Goal: Complete application form

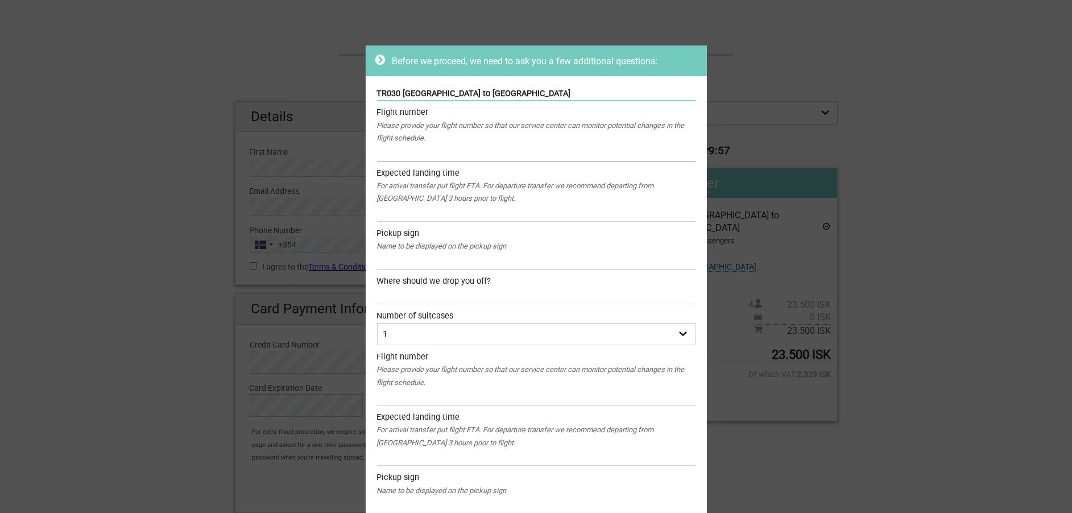
click at [534, 154] on input "text" at bounding box center [536, 152] width 319 height 16
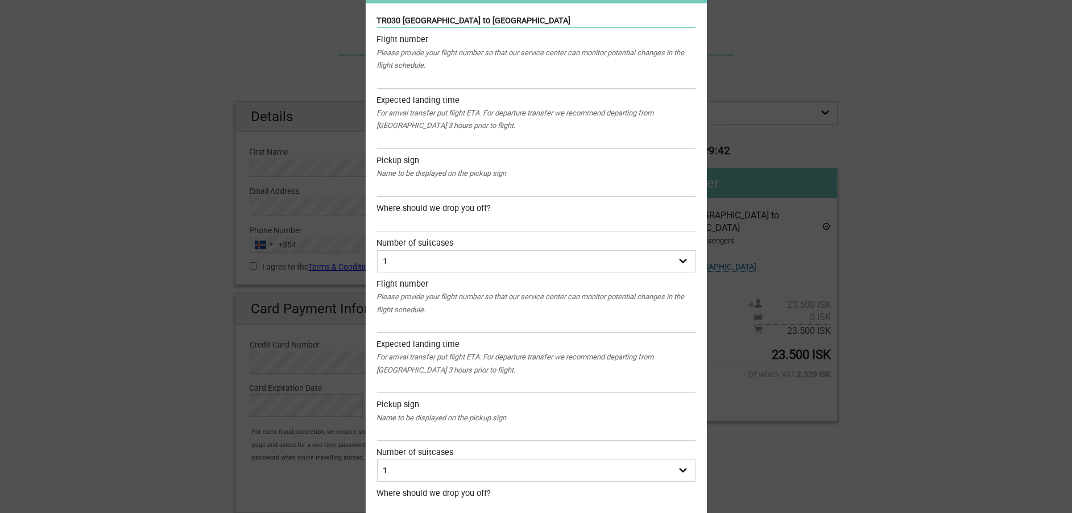
scroll to position [114, 0]
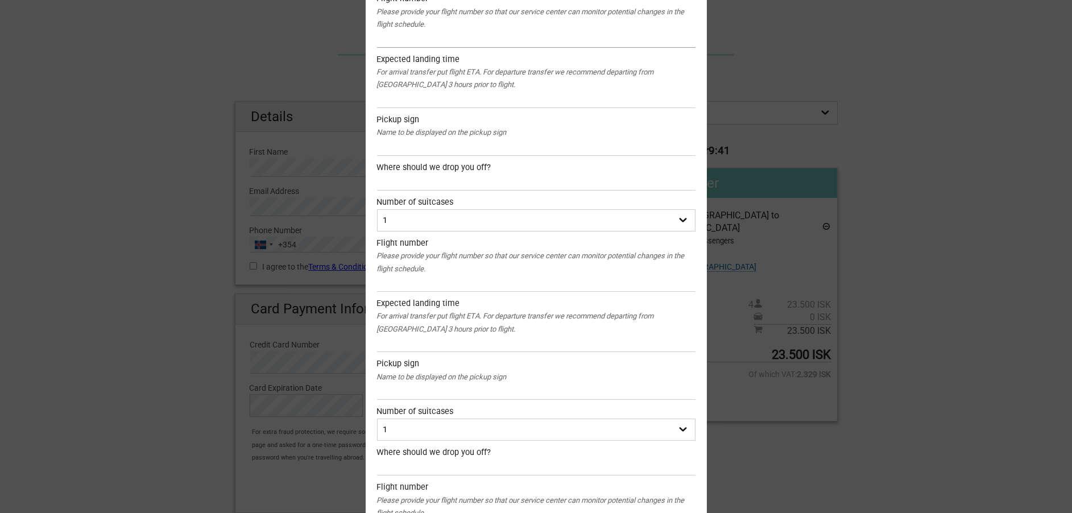
click at [480, 42] on input "text" at bounding box center [536, 39] width 319 height 16
type input "Icelandair Flight # 622"
click at [462, 89] on div "For arrival transfer put flight ETA. For departure transfer we recommend depart…" at bounding box center [536, 79] width 319 height 26
click at [457, 97] on input "text" at bounding box center [536, 100] width 319 height 16
type input "6:15"
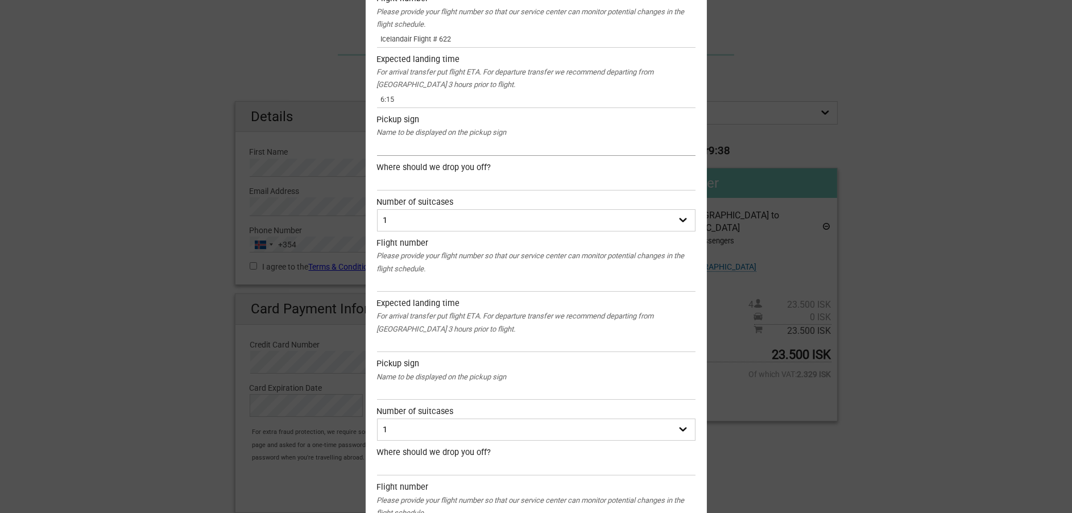
click at [450, 148] on input "text" at bounding box center [536, 147] width 319 height 16
type input "[PERSON_NAME]"
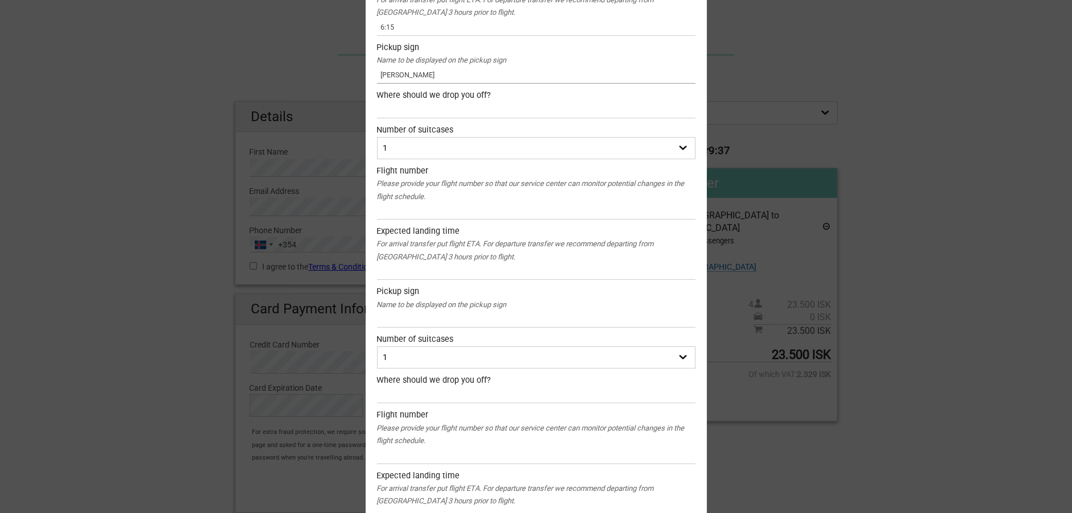
scroll to position [228, 0]
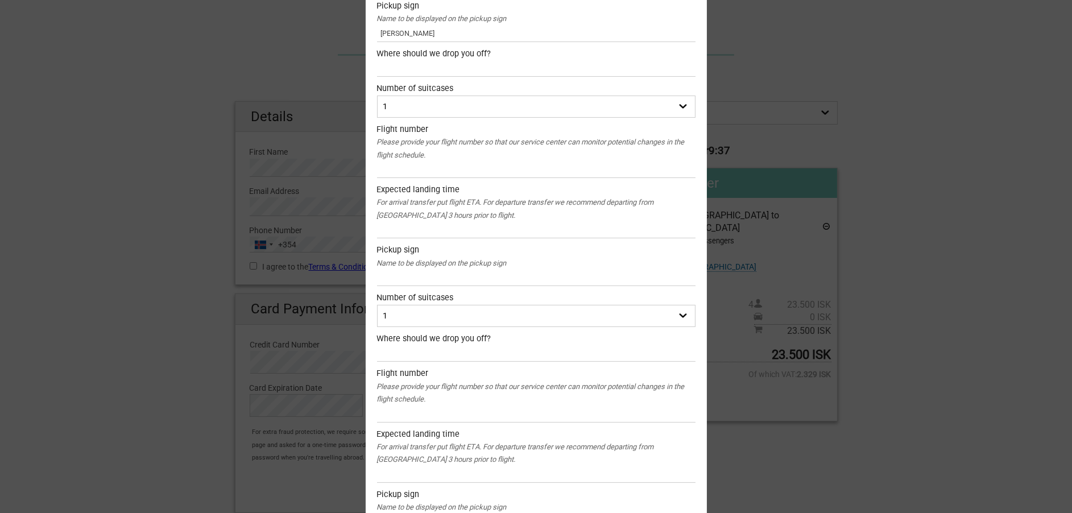
click at [461, 160] on div "Please provide your flight number so that our service center can monitor potent…" at bounding box center [536, 149] width 319 height 26
click at [449, 176] on input "text" at bounding box center [536, 170] width 319 height 16
type input "^"
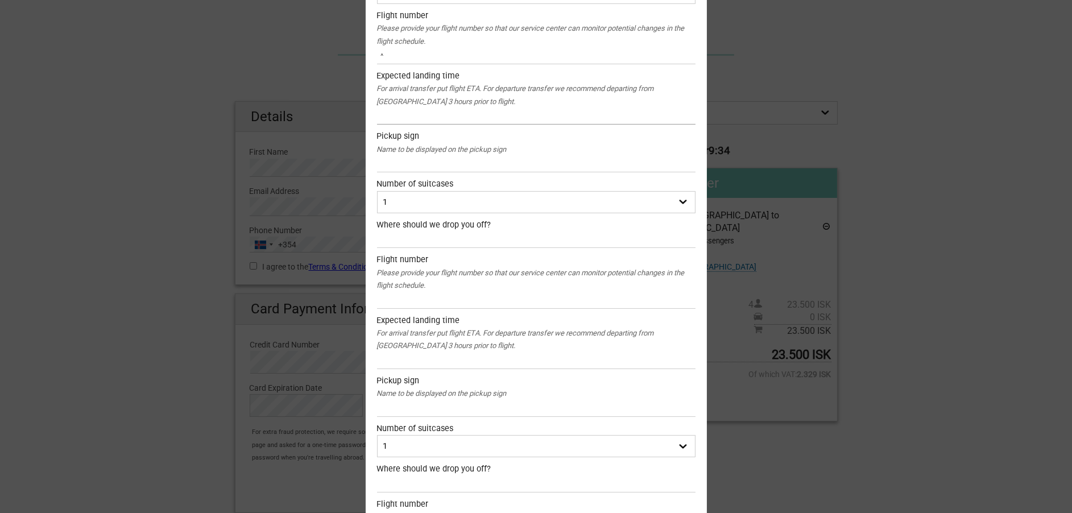
click at [439, 110] on input "text" at bounding box center [536, 116] width 319 height 16
type input "^"
click at [453, 162] on input "text" at bounding box center [536, 164] width 319 height 16
type input "^"
click at [440, 240] on input "text" at bounding box center [536, 240] width 319 height 16
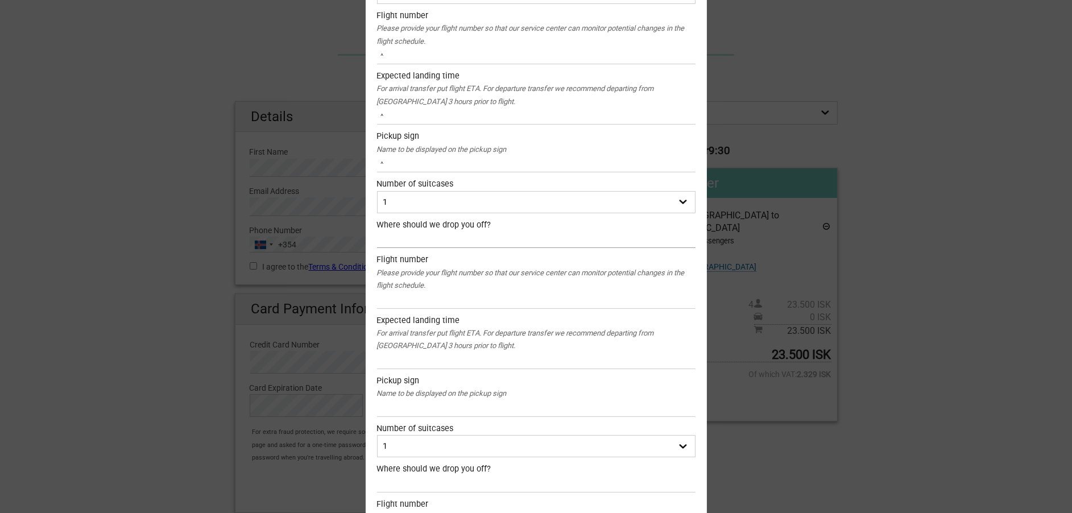
type input "^"
click at [445, 295] on input "text" at bounding box center [536, 300] width 319 height 16
type input "Icelandair Flight # 622"
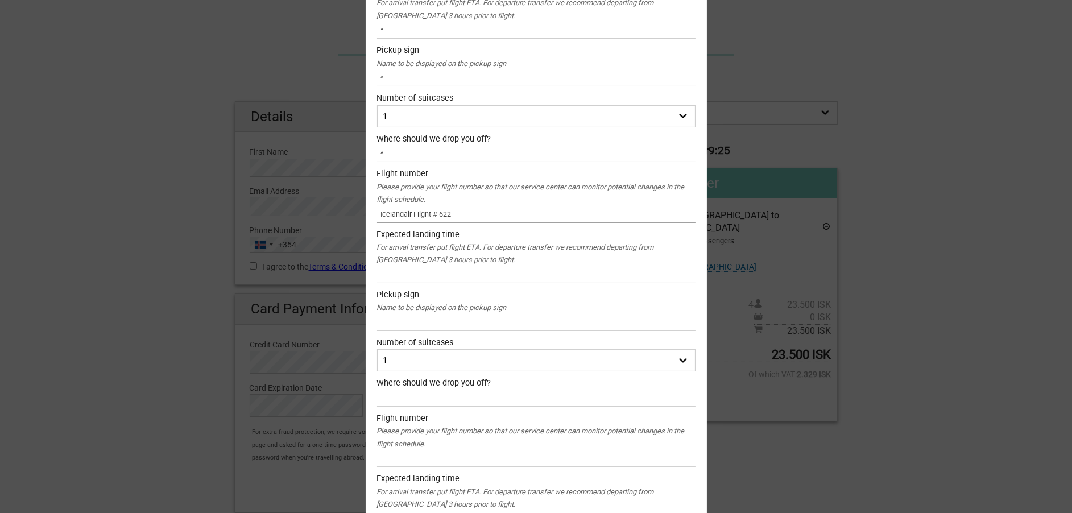
scroll to position [455, 0]
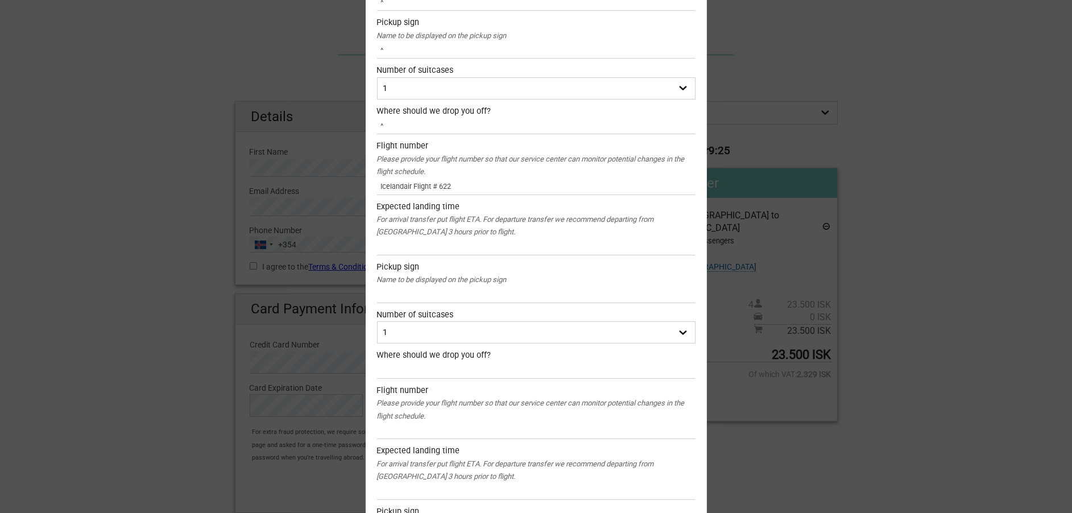
click at [444, 235] on div "For arrival transfer put flight ETA. For departure transfer we recommend depart…" at bounding box center [536, 226] width 319 height 26
click at [437, 246] on input "text" at bounding box center [536, 247] width 319 height 16
type input "^"
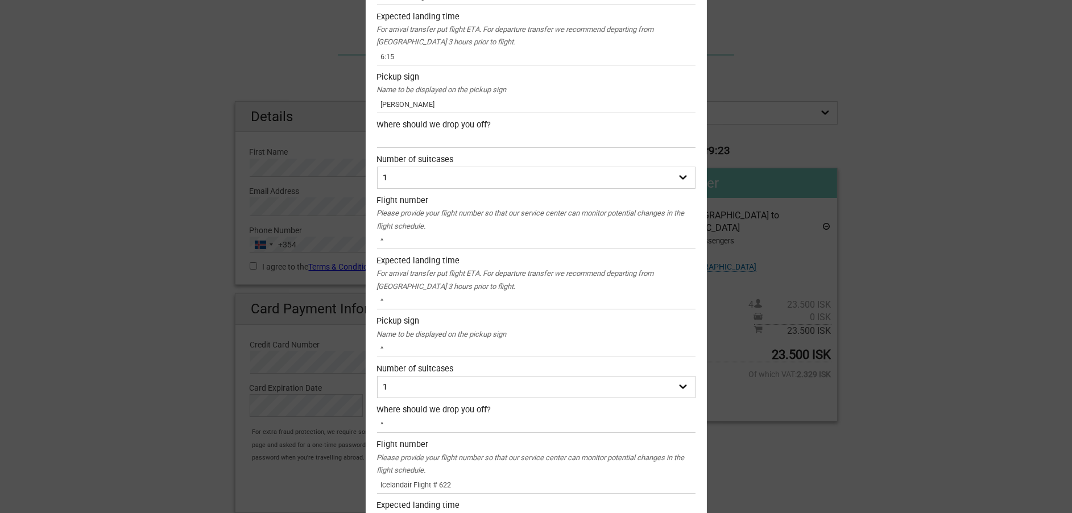
scroll to position [0, 0]
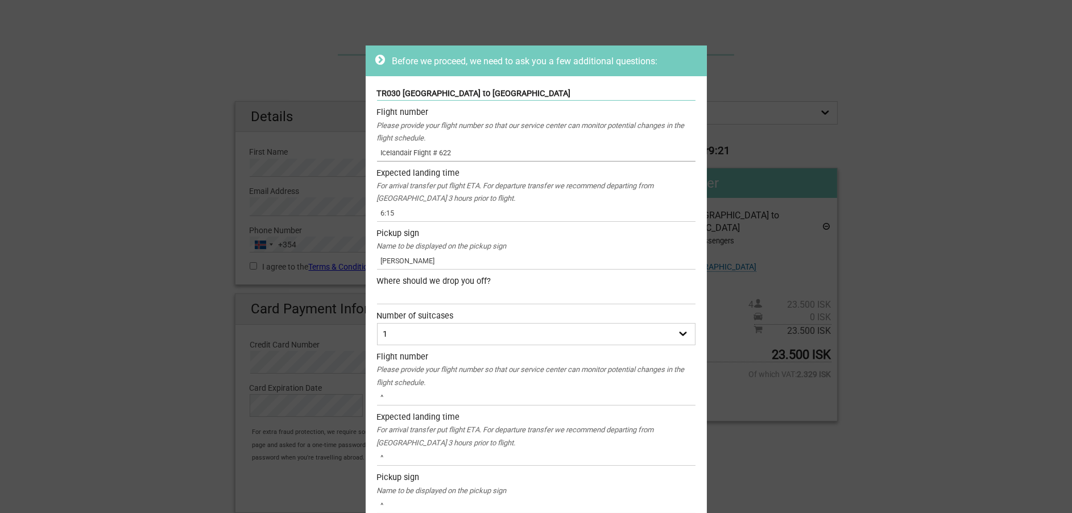
drag, startPoint x: 455, startPoint y: 155, endPoint x: 361, endPoint y: 160, distance: 94.6
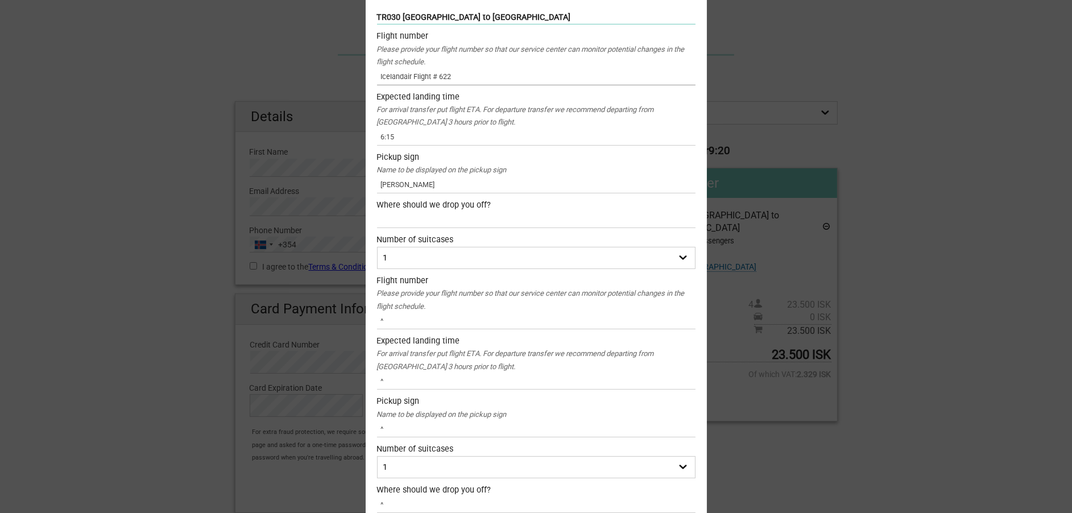
scroll to position [228, 0]
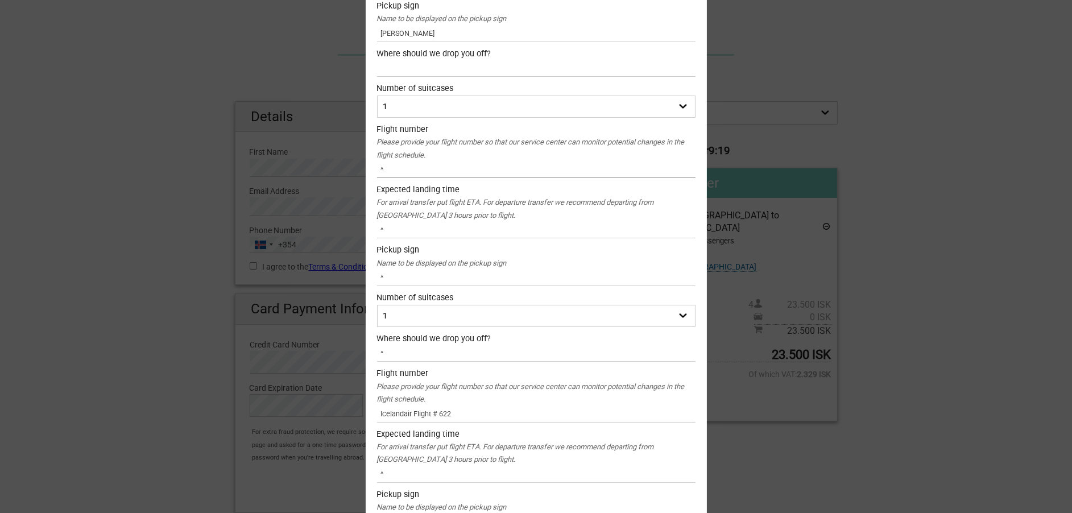
drag, startPoint x: 408, startPoint y: 170, endPoint x: 362, endPoint y: 169, distance: 46.7
paste input "Icelandair Flight # 622"
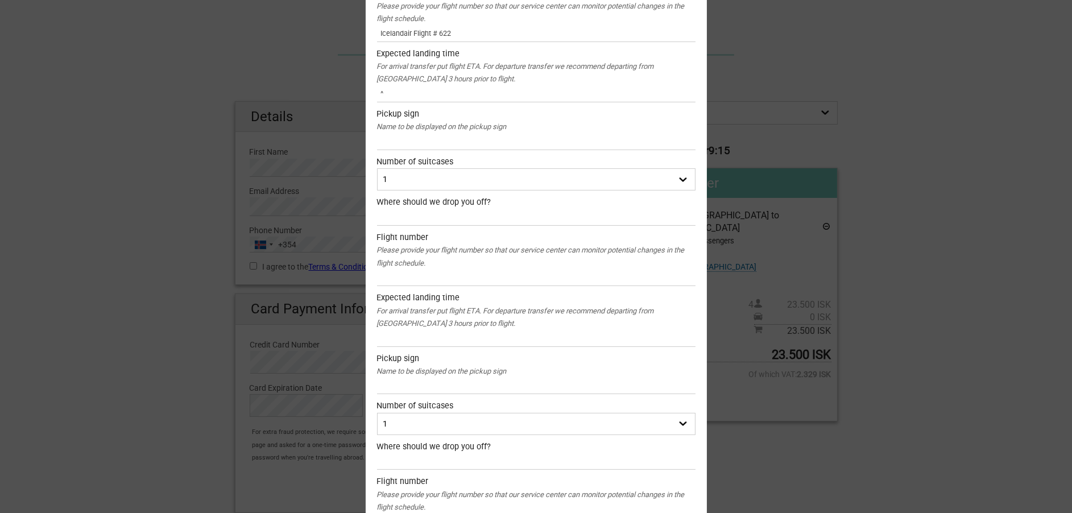
scroll to position [569, 0]
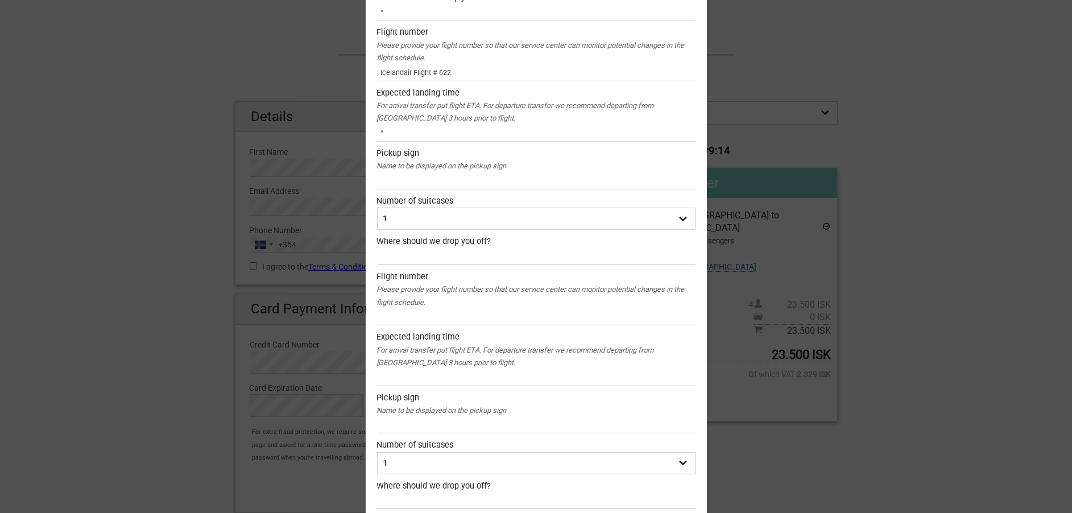
type input "Icelandair Flight # 622"
drag, startPoint x: 410, startPoint y: 131, endPoint x: 370, endPoint y: 131, distance: 39.8
click at [370, 131] on div "TR030 [GEOGRAPHIC_DATA] to [GEOGRAPHIC_DATA] Flight number Please provide your …" at bounding box center [536, 381] width 341 height 1749
type input "6:15"
click at [423, 264] on input "text" at bounding box center [536, 257] width 319 height 16
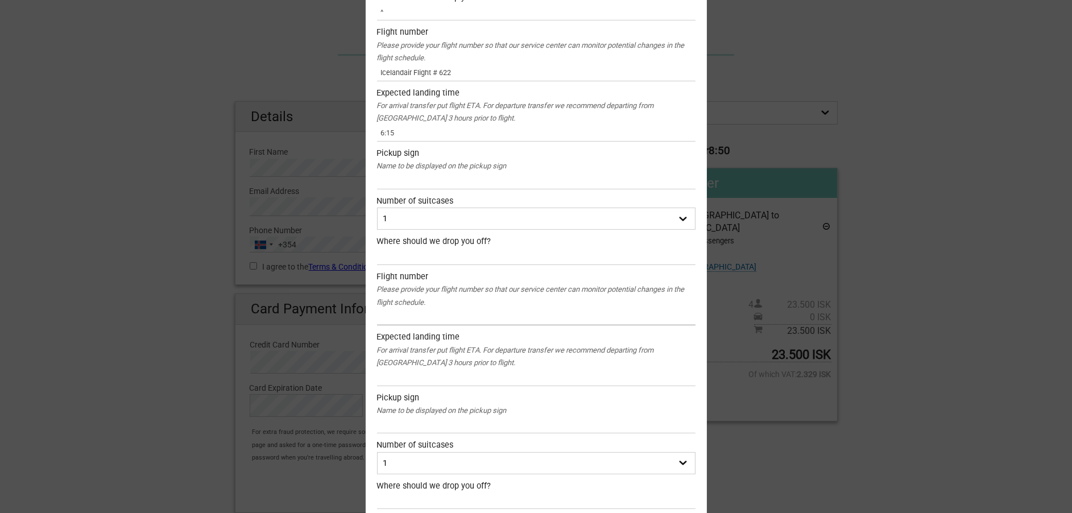
click at [411, 313] on input "text" at bounding box center [536, 317] width 319 height 16
paste input "Icelandair Flight # 622"
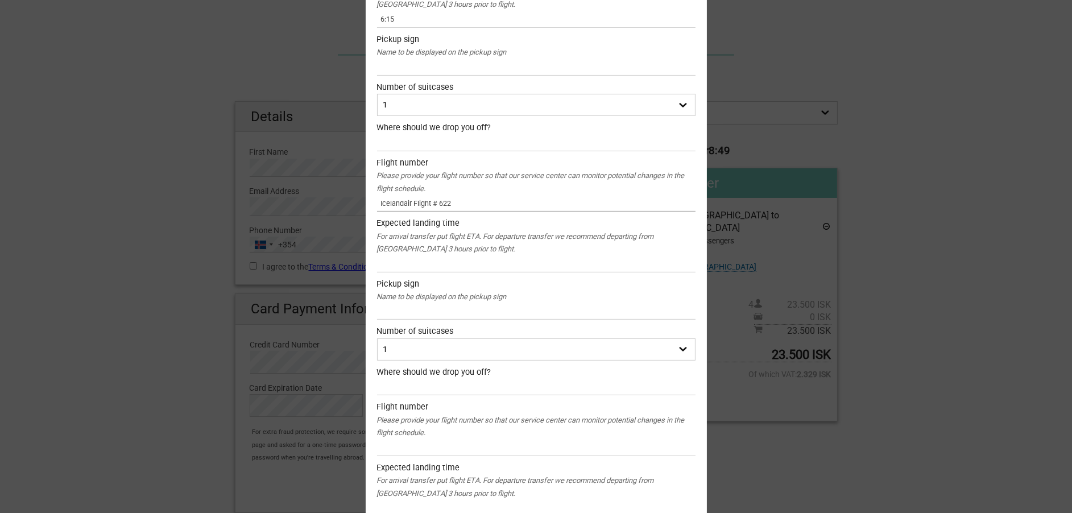
scroll to position [910, 0]
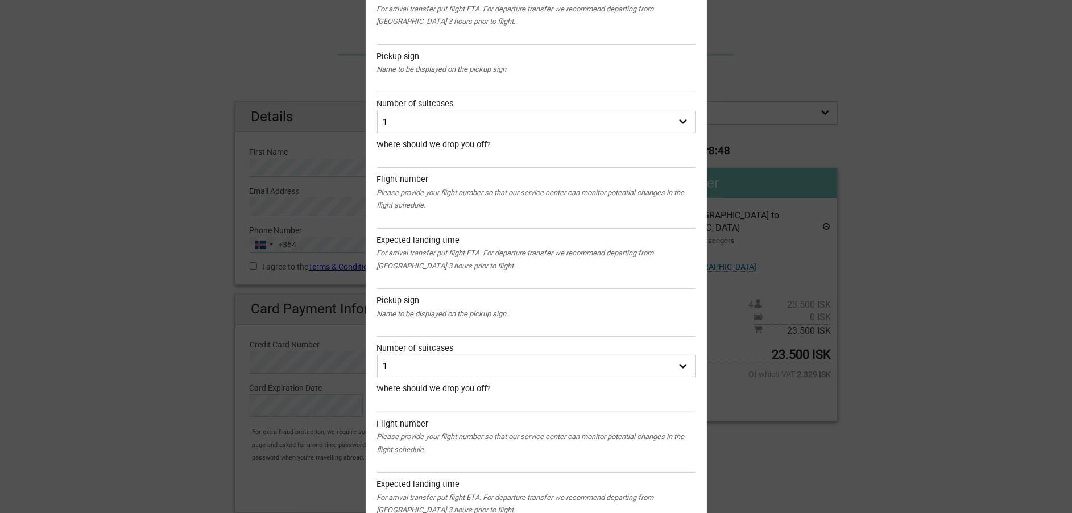
type input "Icelandair Flight # 622"
click at [410, 161] on input "text" at bounding box center [536, 159] width 319 height 16
click at [391, 222] on input "text" at bounding box center [536, 220] width 319 height 16
paste input "Icelandair Flight # 622"
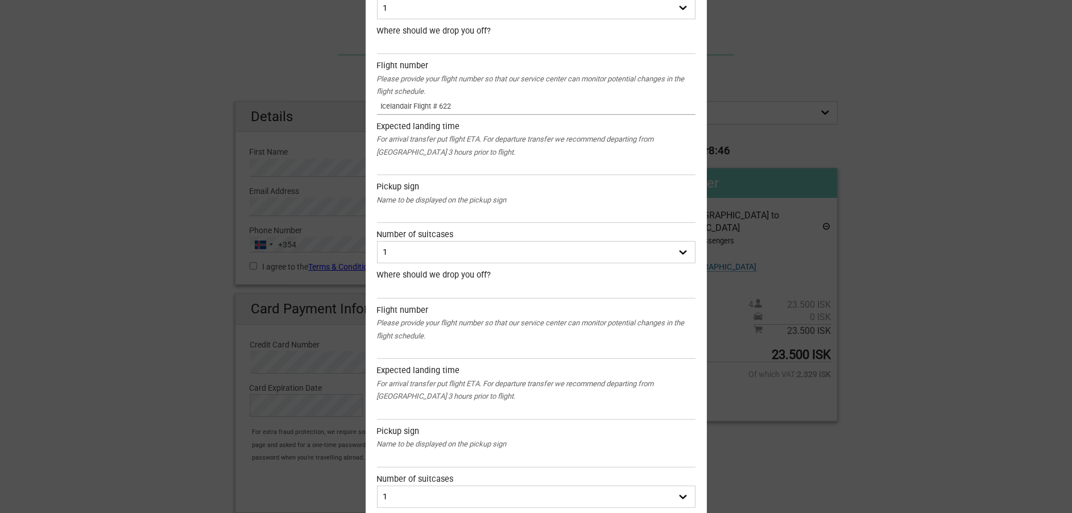
scroll to position [1138, 0]
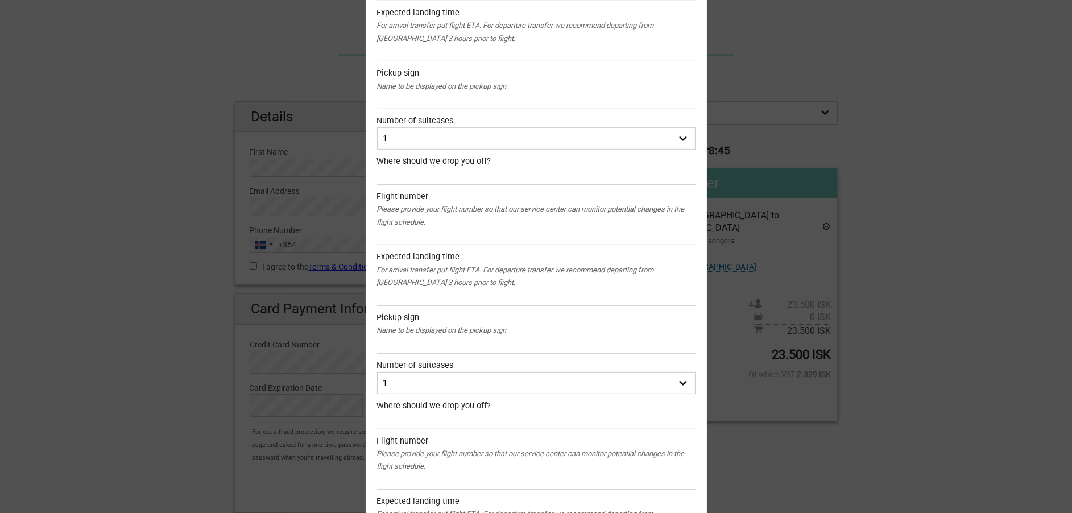
type input "Icelandair Flight # 622"
click at [411, 233] on input "text" at bounding box center [536, 237] width 319 height 16
paste input "Icelandair Flight # 622"
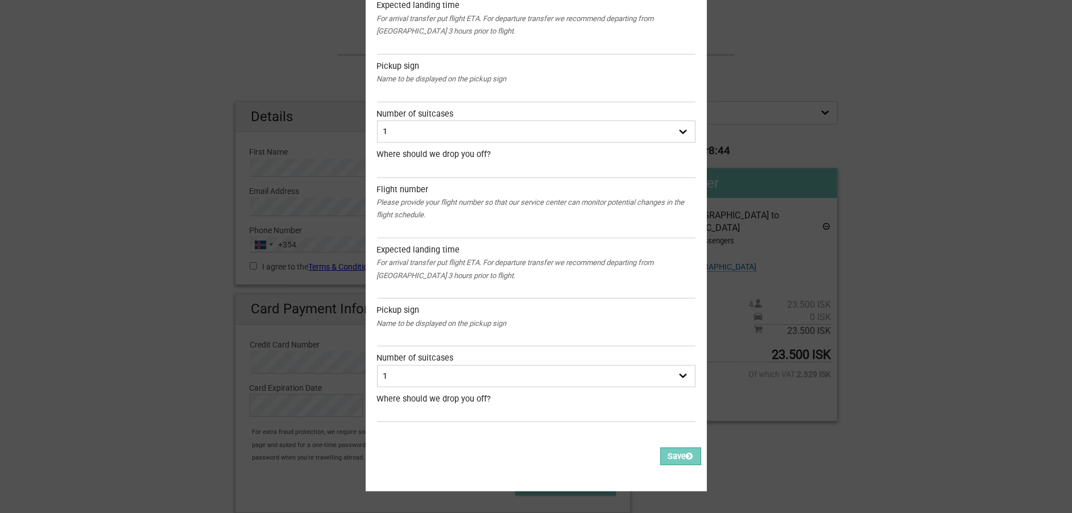
scroll to position [1410, 0]
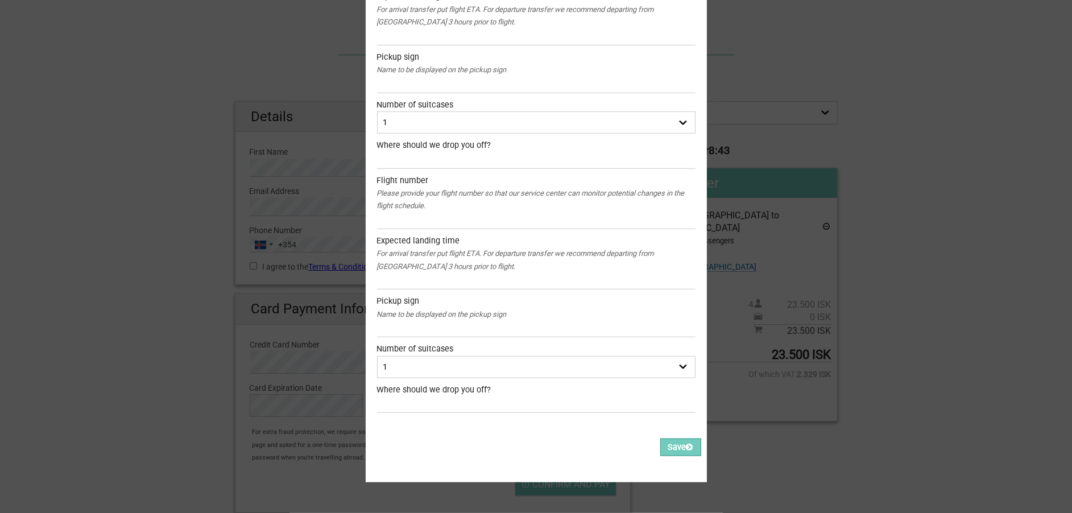
type input "Icelandair Flight # 622"
click at [419, 202] on div "Please provide your flight number so that our service center can monitor potent…" at bounding box center [536, 200] width 319 height 26
click at [419, 216] on input "text" at bounding box center [536, 221] width 319 height 16
paste input "Icelandair Flight # 622"
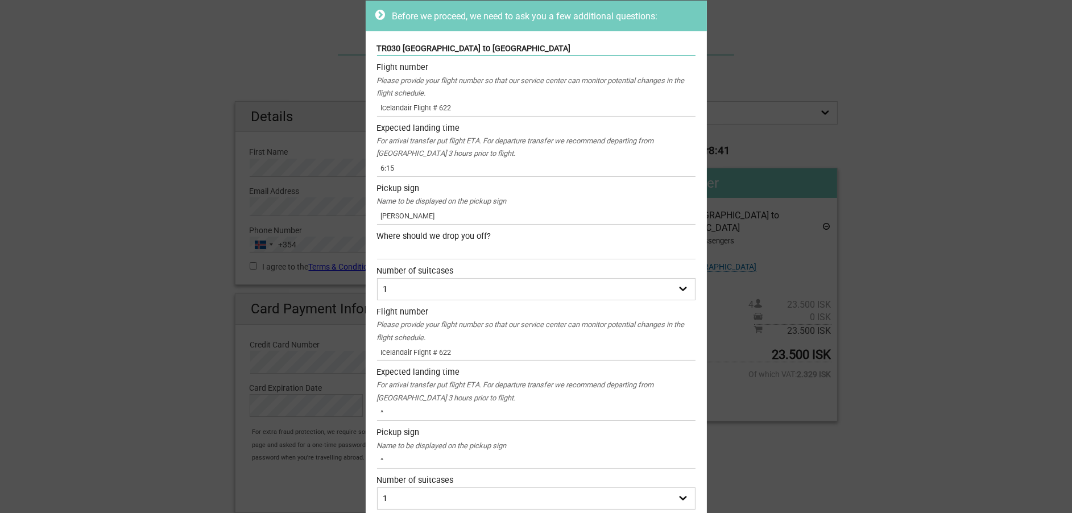
scroll to position [0, 0]
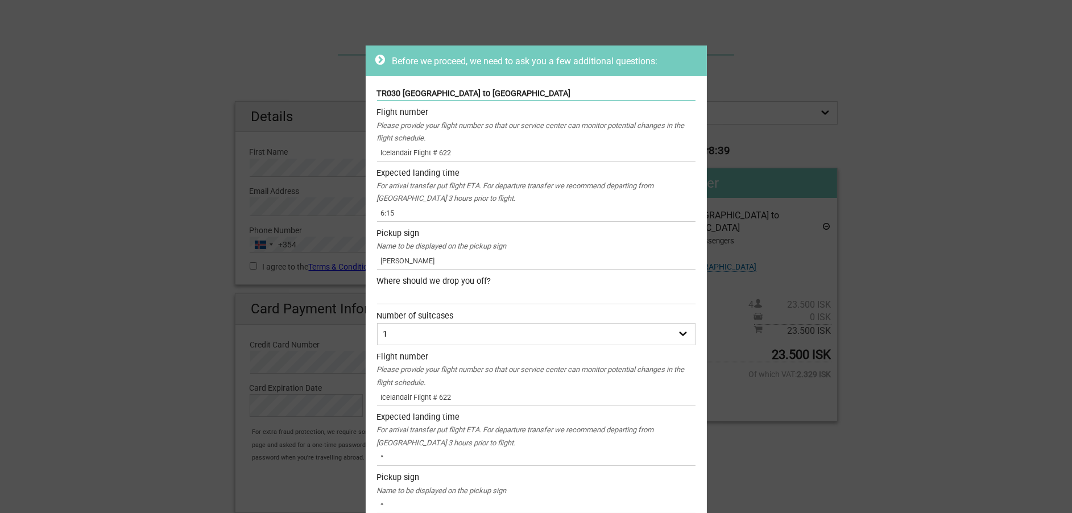
type input "Icelandair Flight # 622"
drag, startPoint x: 582, startPoint y: 59, endPoint x: 559, endPoint y: 66, distance: 23.8
click at [559, 66] on span "Before we proceed, we need to ask you a few additional questions:" at bounding box center [525, 61] width 266 height 11
click at [767, 102] on div "Before we proceed, we need to ask you a few additional questions: TR030 [GEOGRA…" at bounding box center [536, 256] width 1072 height 513
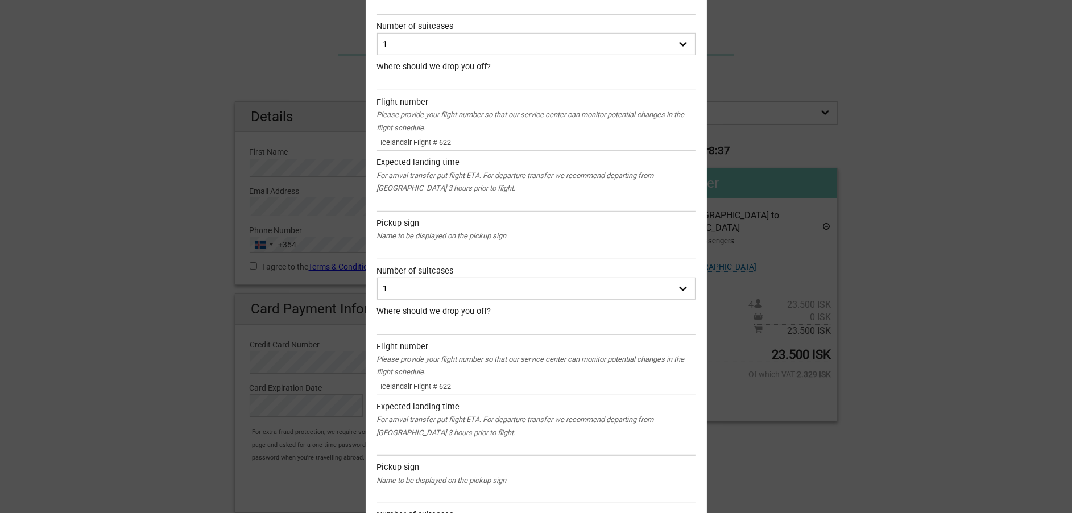
scroll to position [1410, 0]
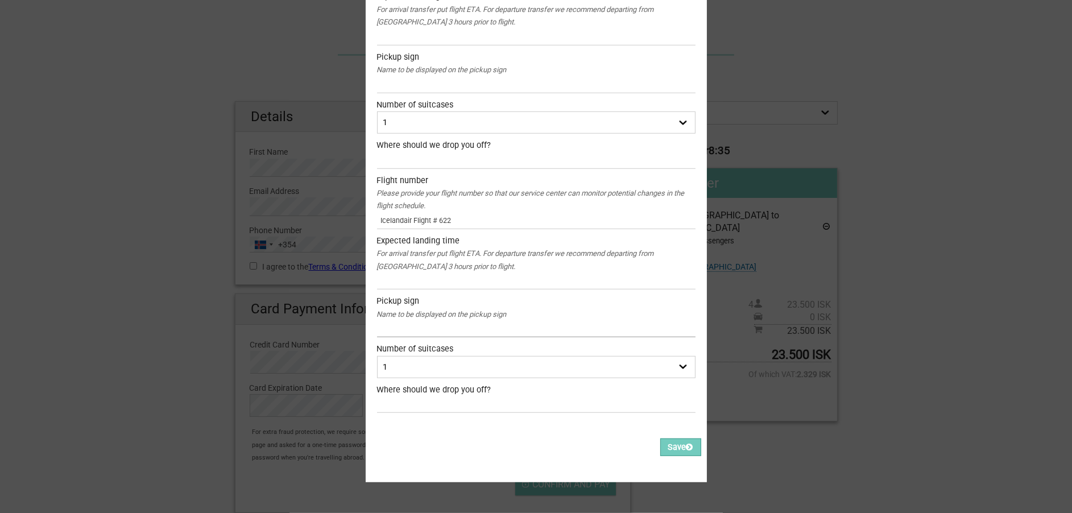
click at [465, 328] on input "text" at bounding box center [536, 329] width 319 height 16
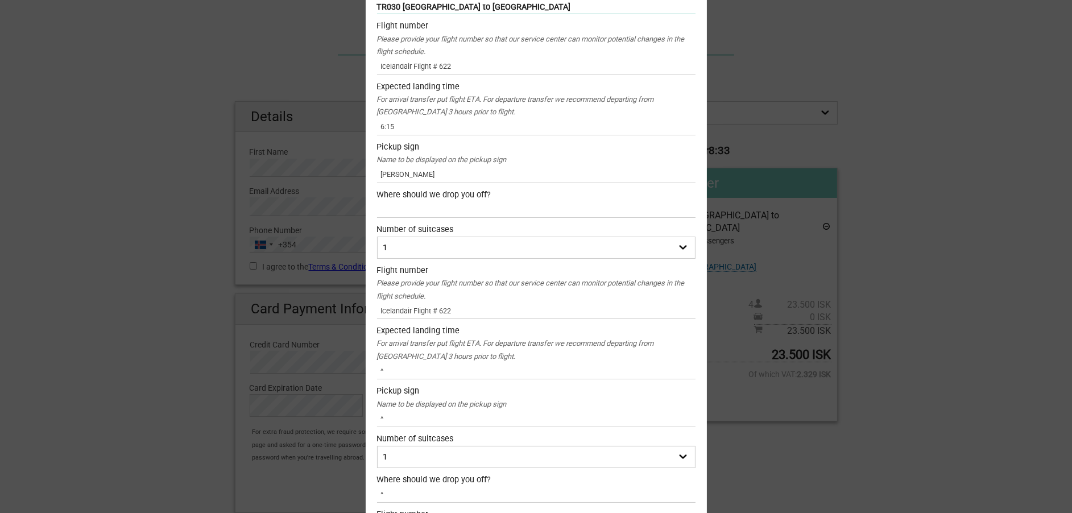
scroll to position [114, 0]
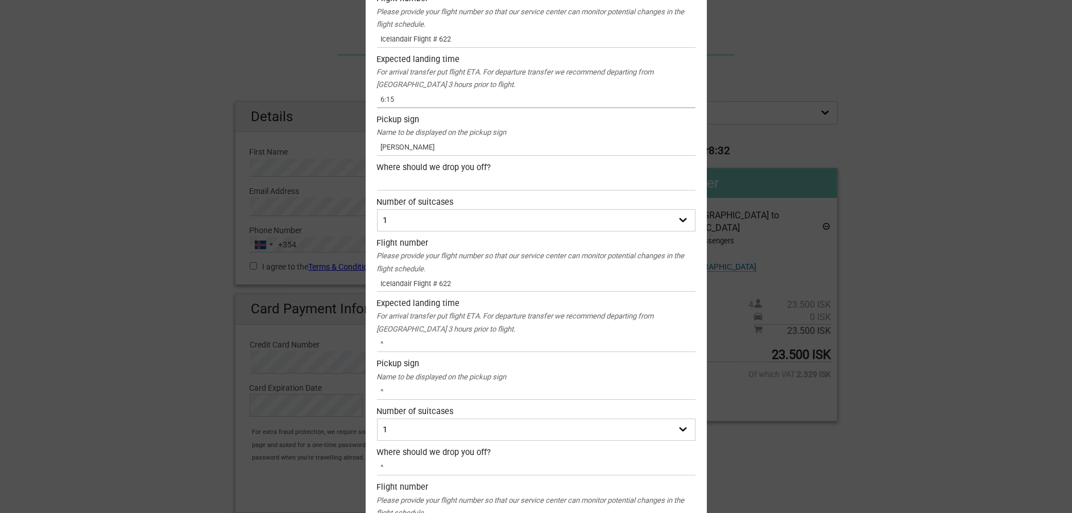
drag, startPoint x: 414, startPoint y: 104, endPoint x: 348, endPoint y: 106, distance: 66.6
click at [348, 106] on div "Before we proceed, we need to ask you a few additional questions: TR030 [GEOGRA…" at bounding box center [536, 256] width 1072 height 513
click at [378, 336] on div "Expected landing time For arrival transfer put flight ETA. For departure transf…" at bounding box center [536, 324] width 319 height 55
click at [383, 348] on input "^" at bounding box center [536, 344] width 319 height 16
drag, startPoint x: 391, startPoint y: 343, endPoint x: 371, endPoint y: 341, distance: 19.4
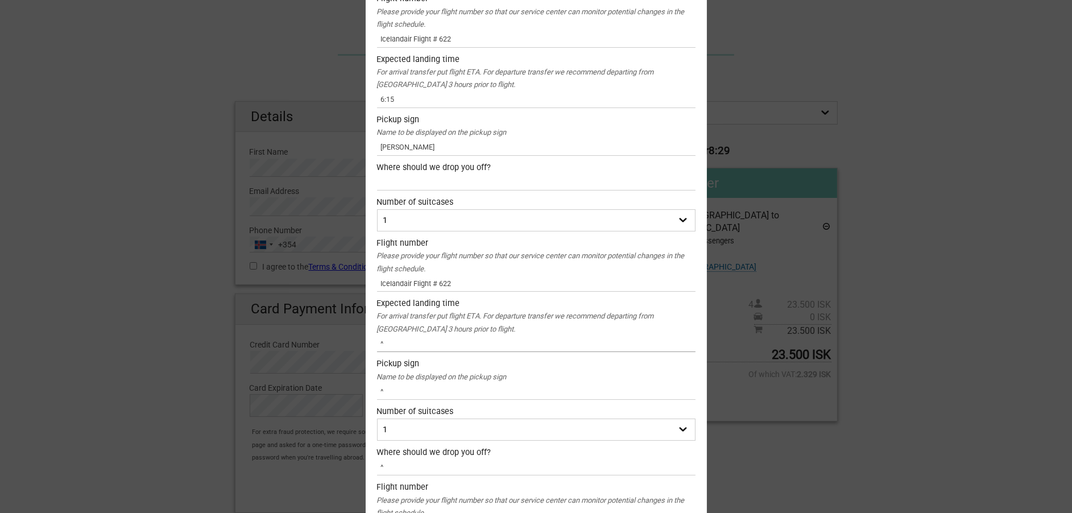
click at [377, 341] on input "^" at bounding box center [536, 344] width 319 height 16
paste input "6:15"
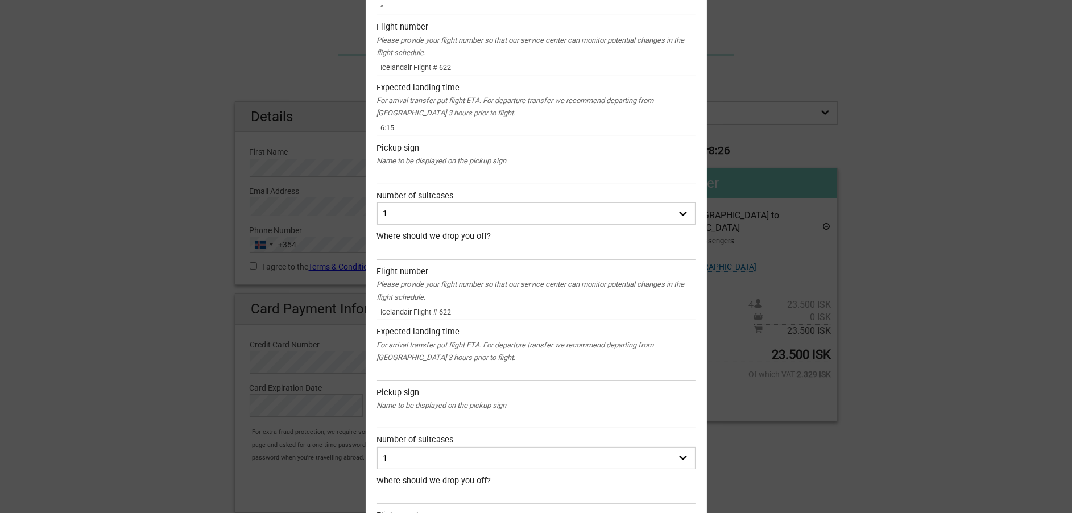
scroll to position [683, 0]
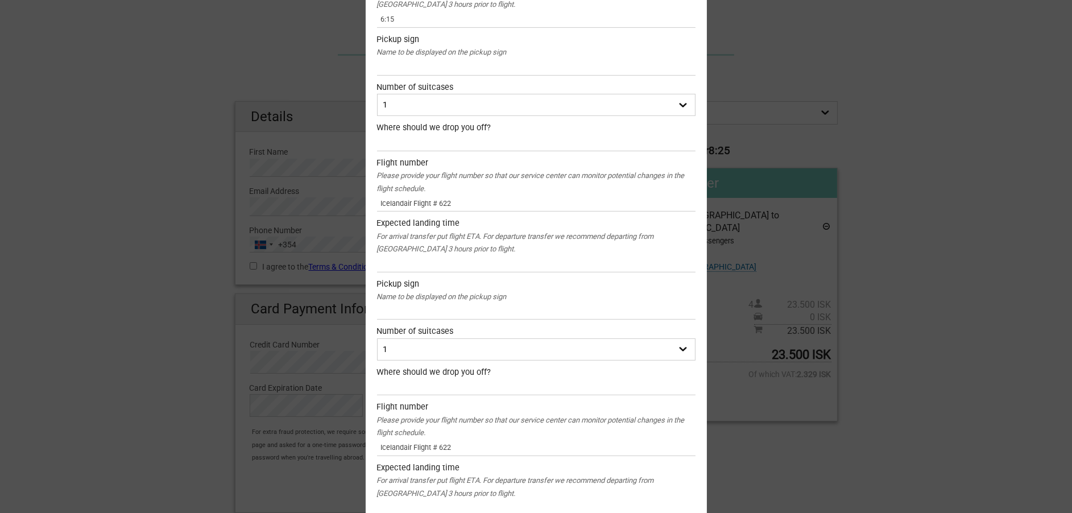
type input "6:15"
click at [430, 260] on input "text" at bounding box center [536, 263] width 319 height 16
paste input "6:15"
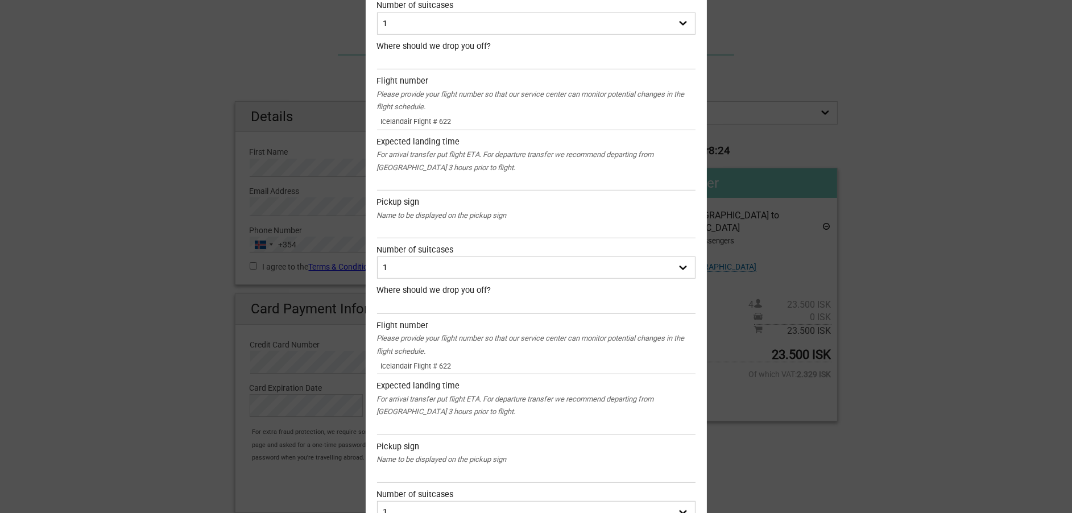
scroll to position [1024, 0]
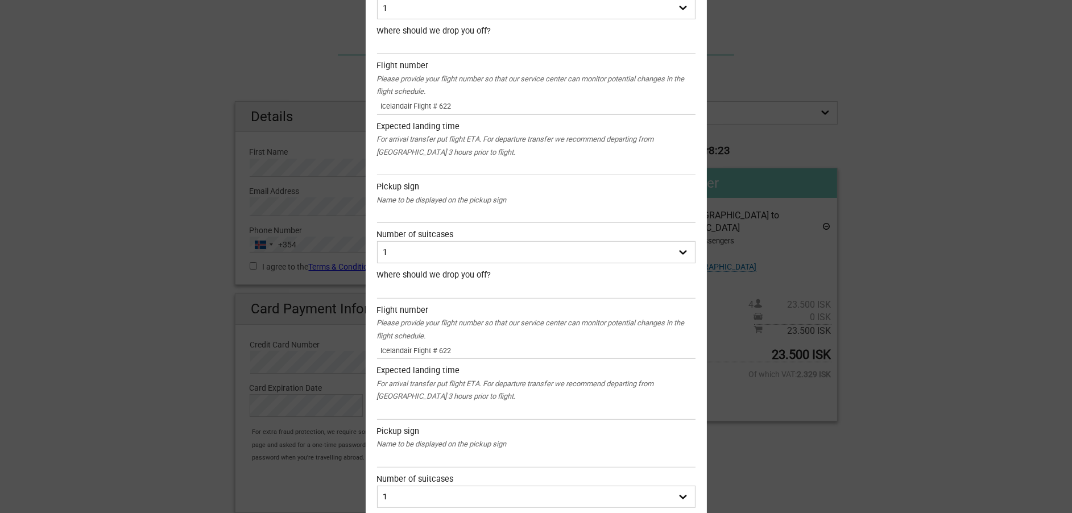
type input "6:15"
click at [437, 172] on input "text" at bounding box center [536, 167] width 319 height 16
paste input "6:15"
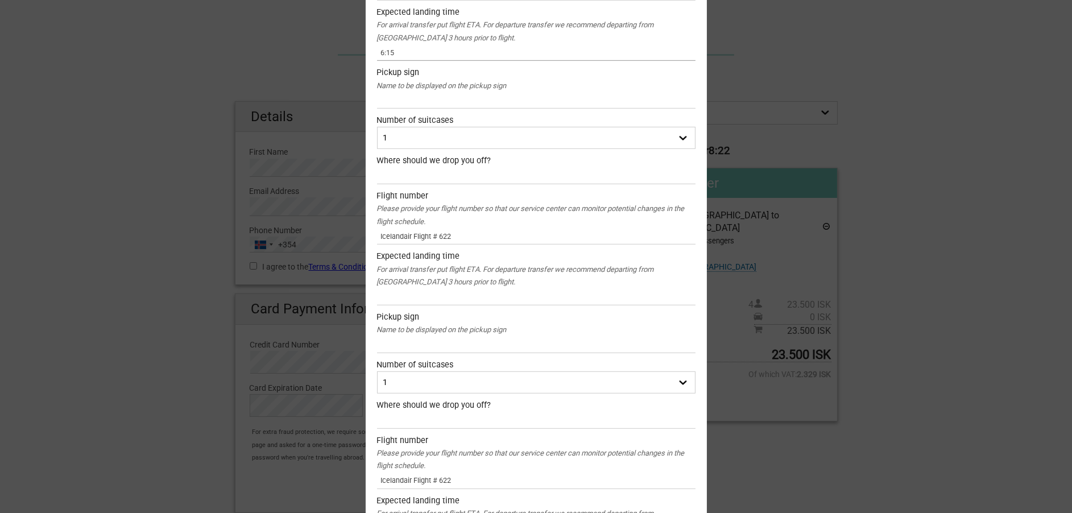
scroll to position [1251, 0]
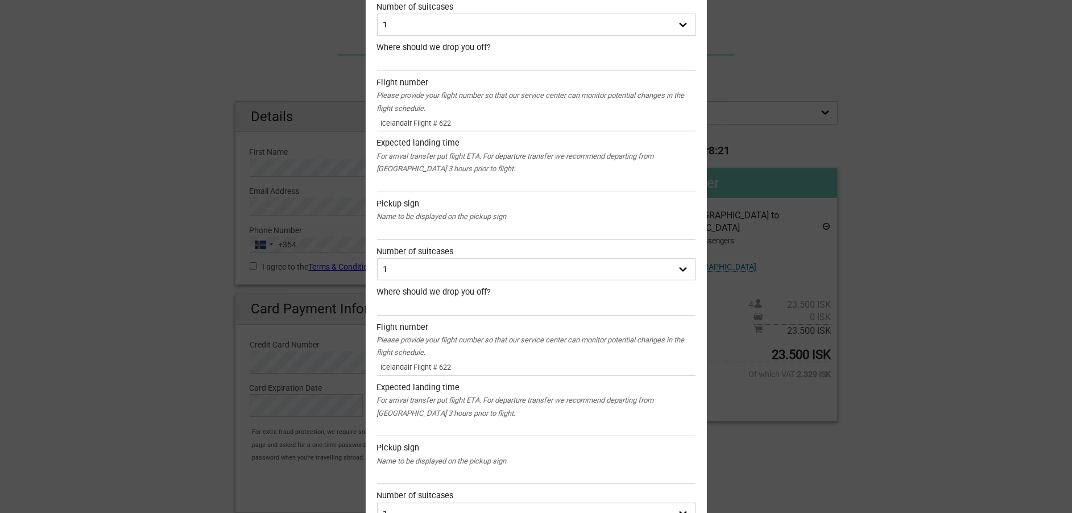
type input "6:15"
click at [427, 185] on input "text" at bounding box center [536, 184] width 319 height 16
paste input "6:15"
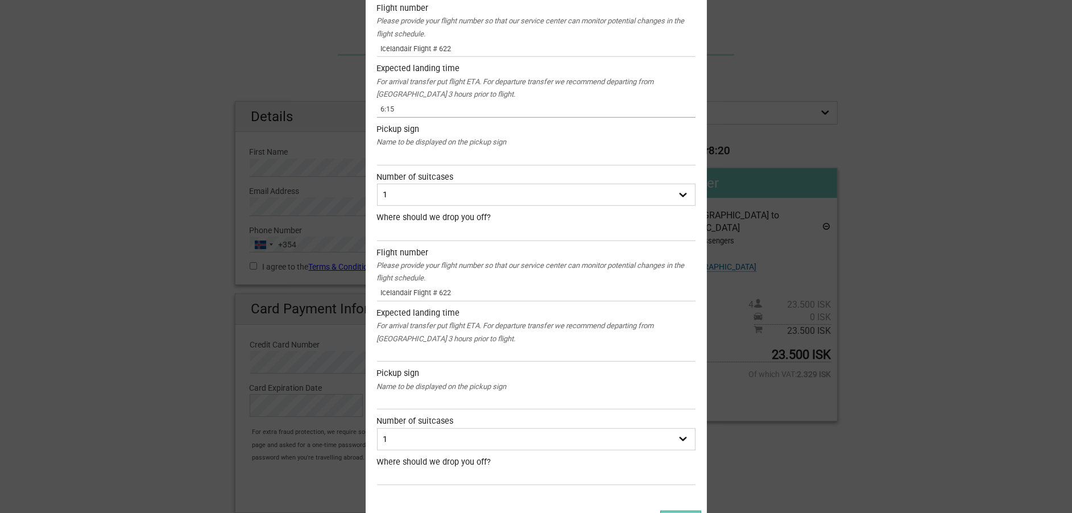
scroll to position [1410, 0]
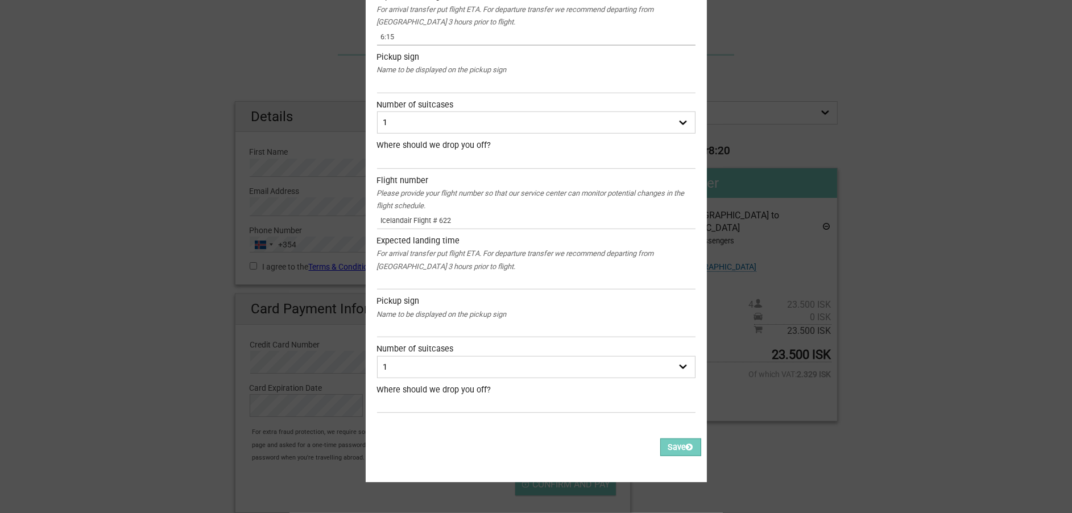
type input "6:15"
click at [412, 273] on input "text" at bounding box center [536, 281] width 319 height 16
paste input "6:15"
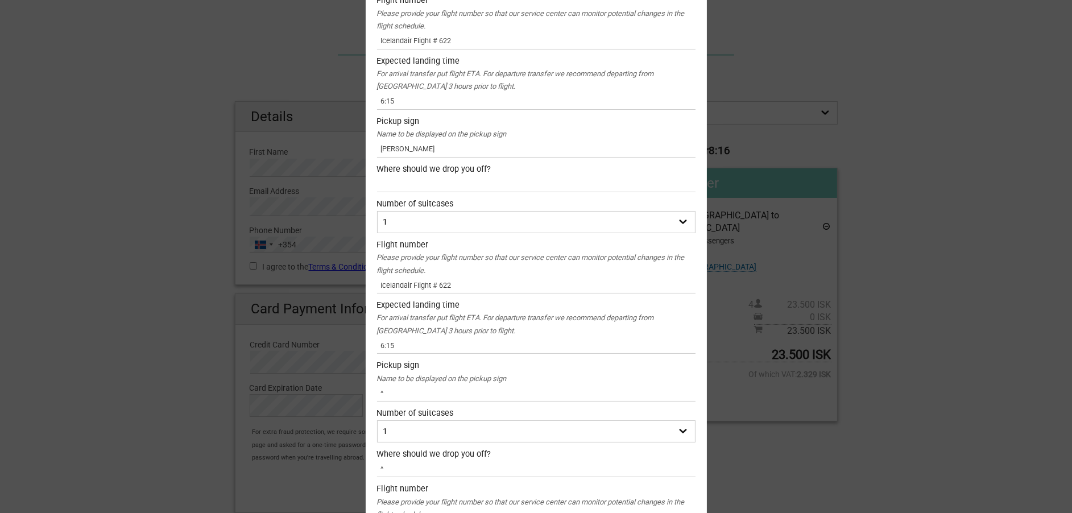
scroll to position [0, 0]
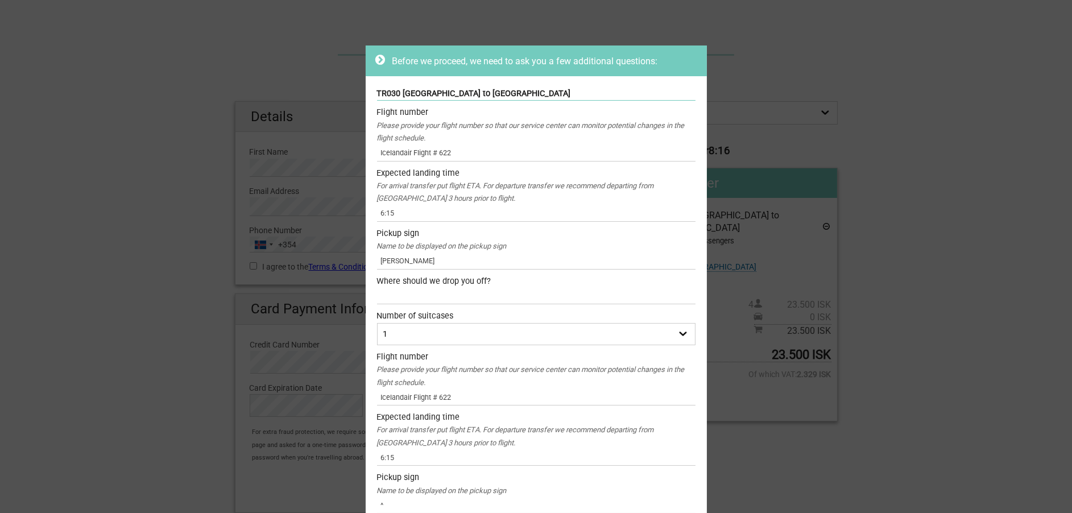
type input "6:15"
drag, startPoint x: 424, startPoint y: 262, endPoint x: 366, endPoint y: 255, distance: 58.5
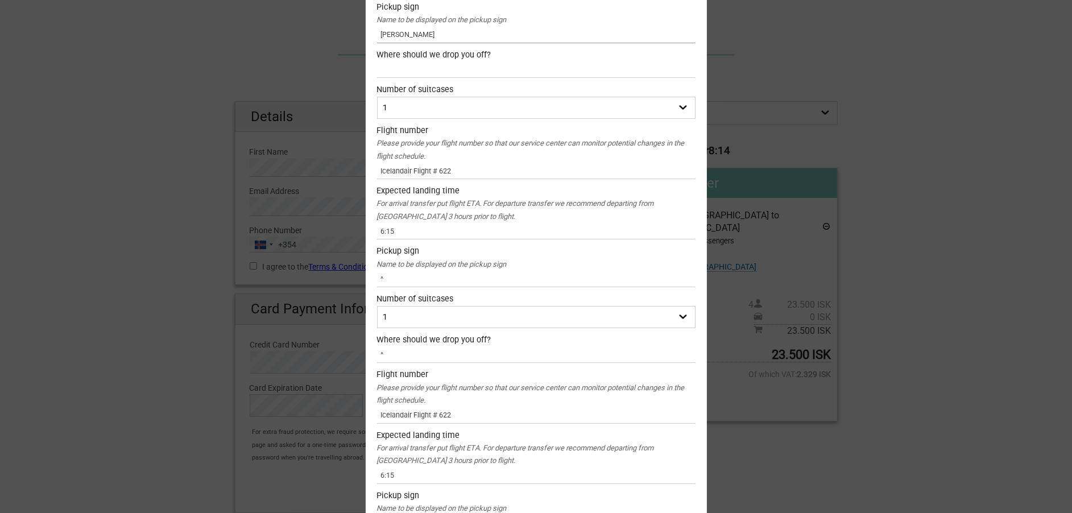
scroll to position [228, 0]
click at [416, 270] on input "^" at bounding box center [536, 278] width 319 height 16
drag, startPoint x: 410, startPoint y: 273, endPoint x: 366, endPoint y: 277, distance: 43.4
paste input "[PERSON_NAME]"
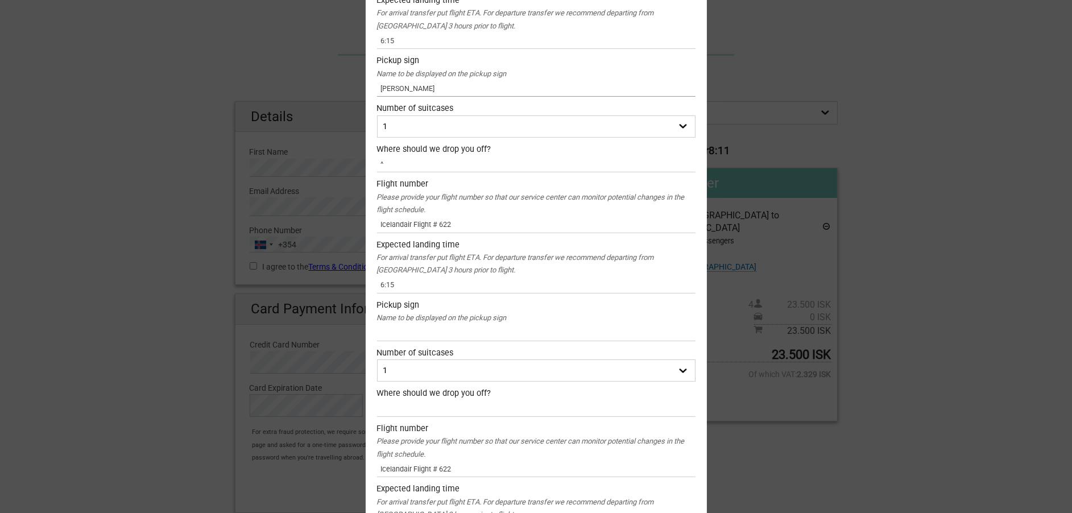
scroll to position [455, 0]
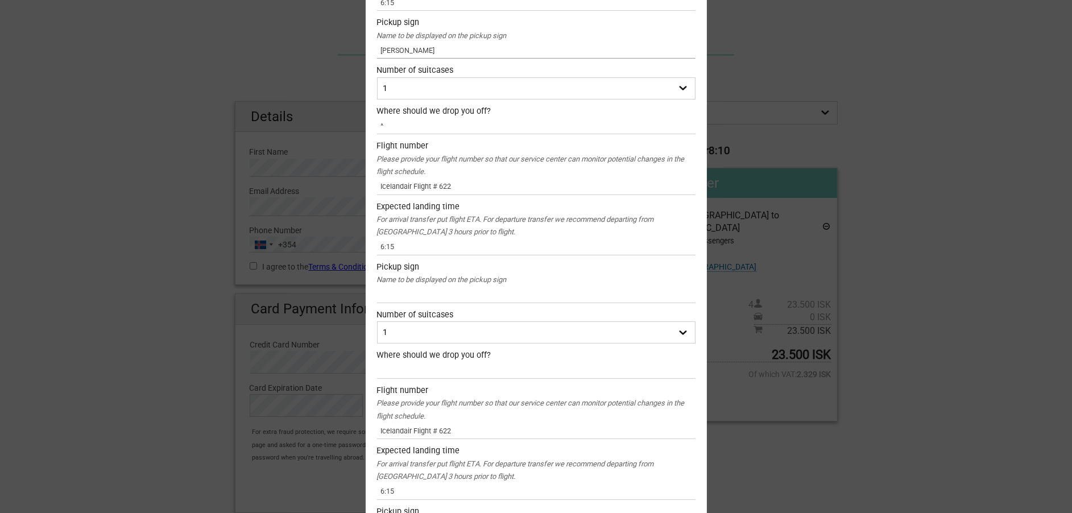
type input "[PERSON_NAME]"
click at [410, 291] on input "text" at bounding box center [536, 295] width 319 height 16
paste input "[PERSON_NAME]"
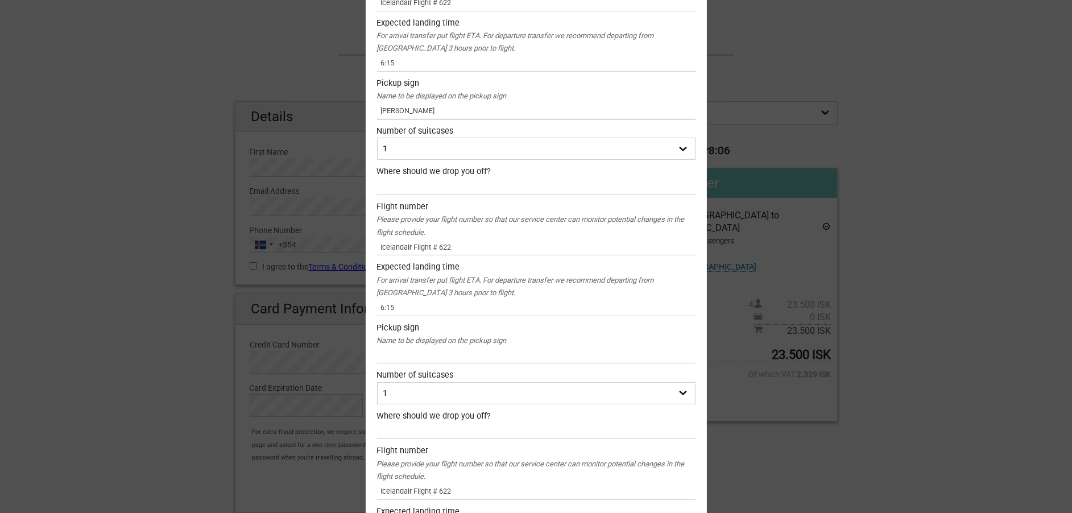
scroll to position [683, 0]
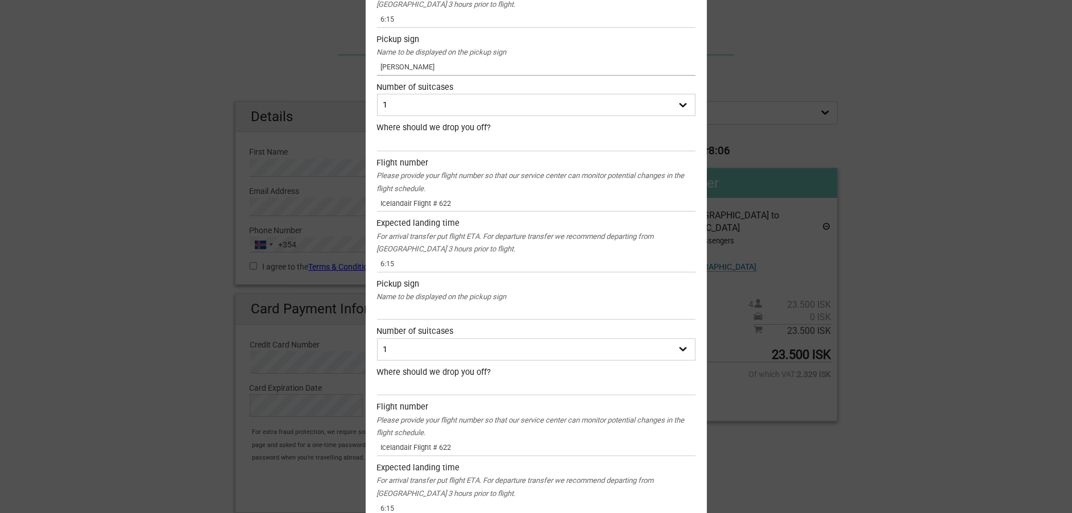
type input "[PERSON_NAME]"
click at [388, 305] on input "text" at bounding box center [536, 311] width 319 height 16
paste input "[PERSON_NAME]"
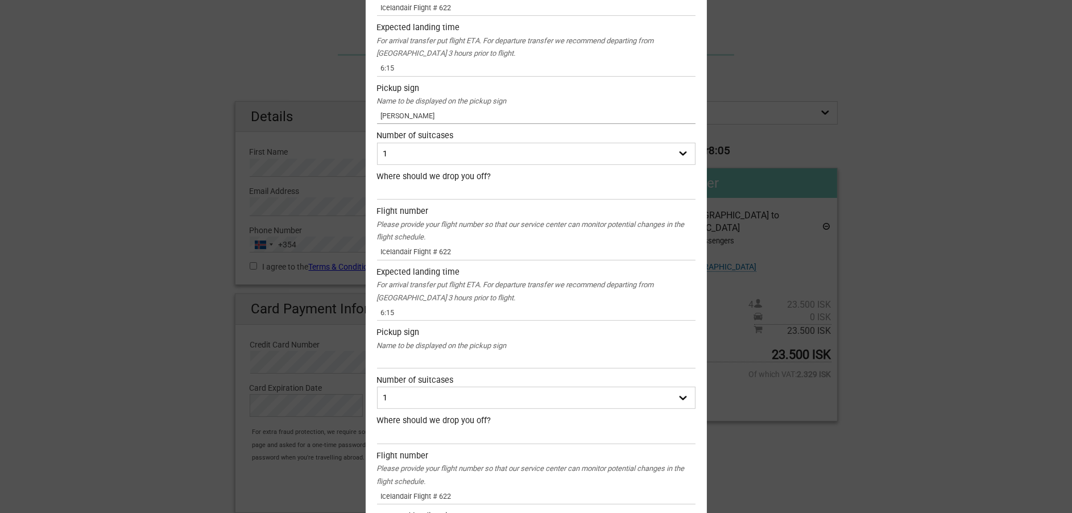
scroll to position [910, 0]
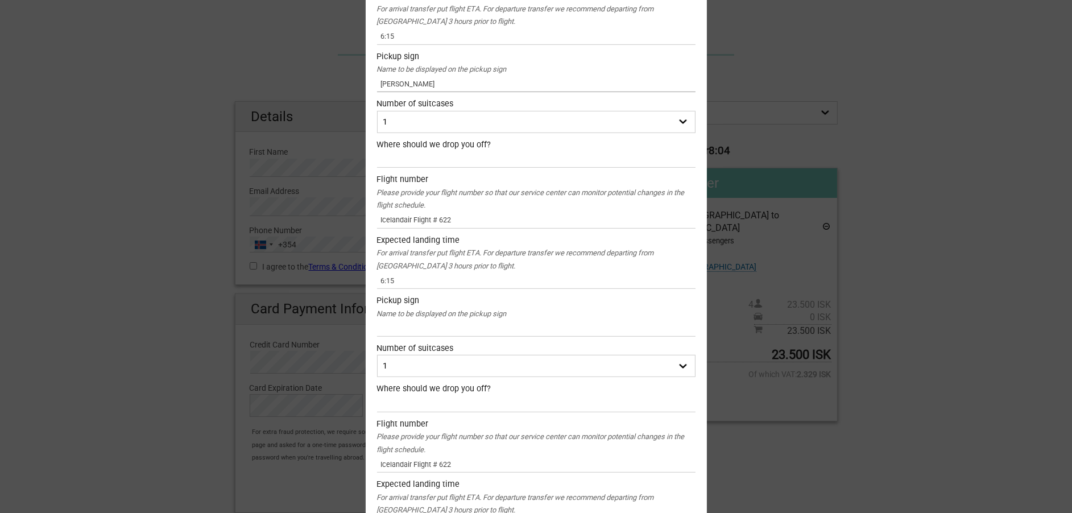
type input "[PERSON_NAME]"
click at [397, 329] on input "text" at bounding box center [536, 328] width 319 height 16
paste input "[PERSON_NAME]"
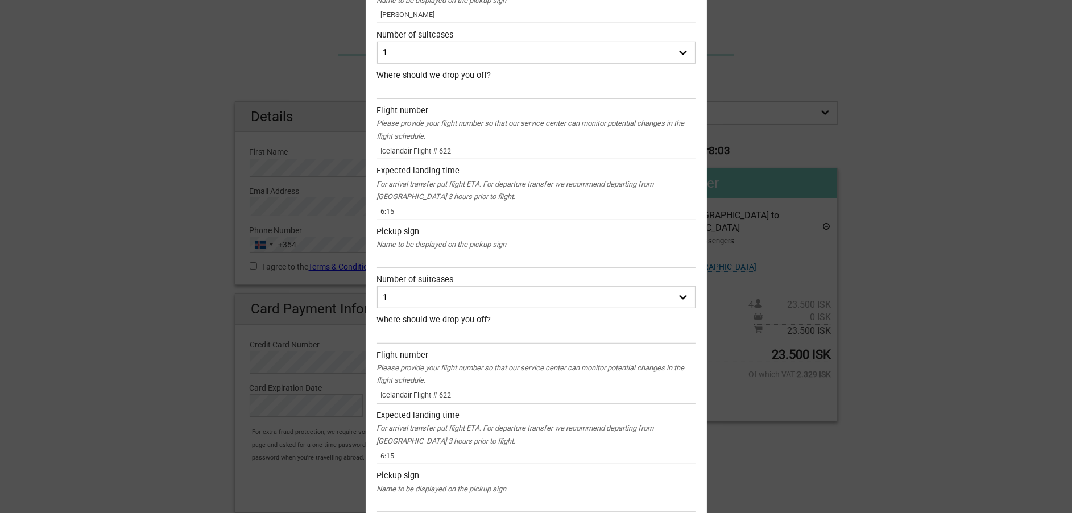
scroll to position [1251, 0]
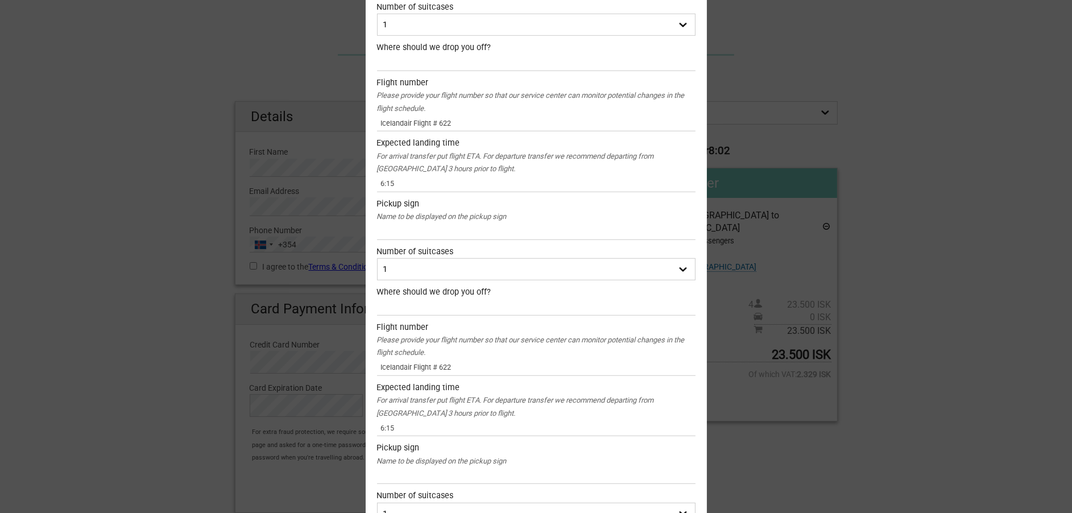
type input "[PERSON_NAME]"
click at [425, 229] on input "text" at bounding box center [536, 231] width 319 height 16
paste input "[PERSON_NAME]"
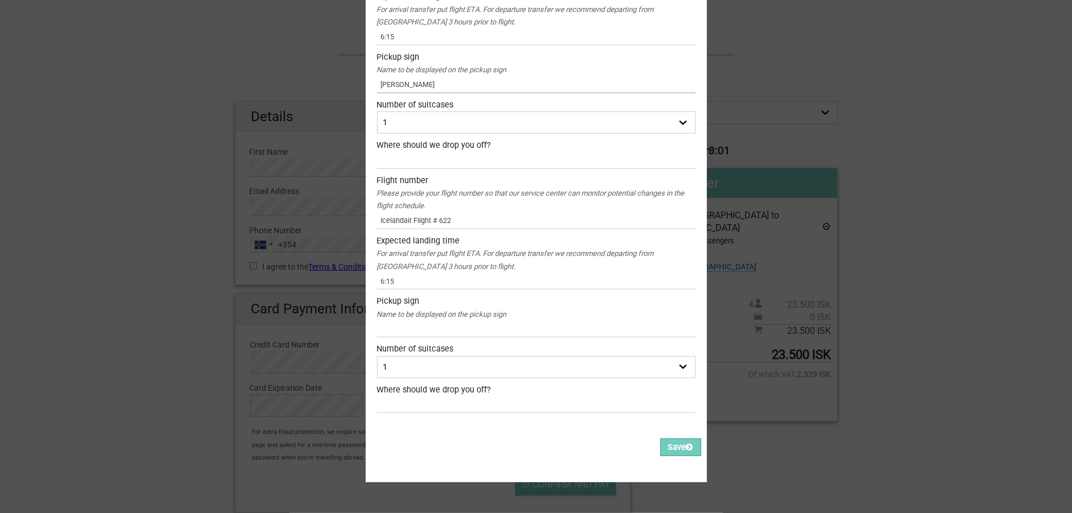
scroll to position [1410, 0]
type input "[PERSON_NAME]"
click at [420, 396] on input "text" at bounding box center [536, 404] width 319 height 16
paste input "[PERSON_NAME]"
type input "[PERSON_NAME]"
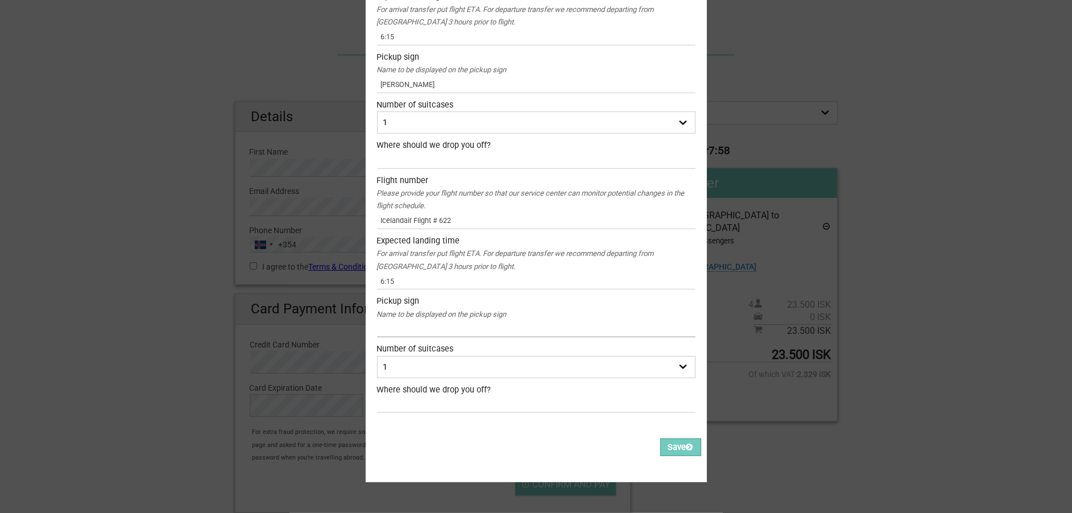
click at [414, 323] on input "text" at bounding box center [536, 329] width 319 height 16
paste input "[PERSON_NAME]"
type input "[PERSON_NAME]"
click at [410, 384] on div "Where should we drop you off?" at bounding box center [536, 390] width 319 height 13
click at [403, 396] on input "text" at bounding box center [536, 404] width 319 height 16
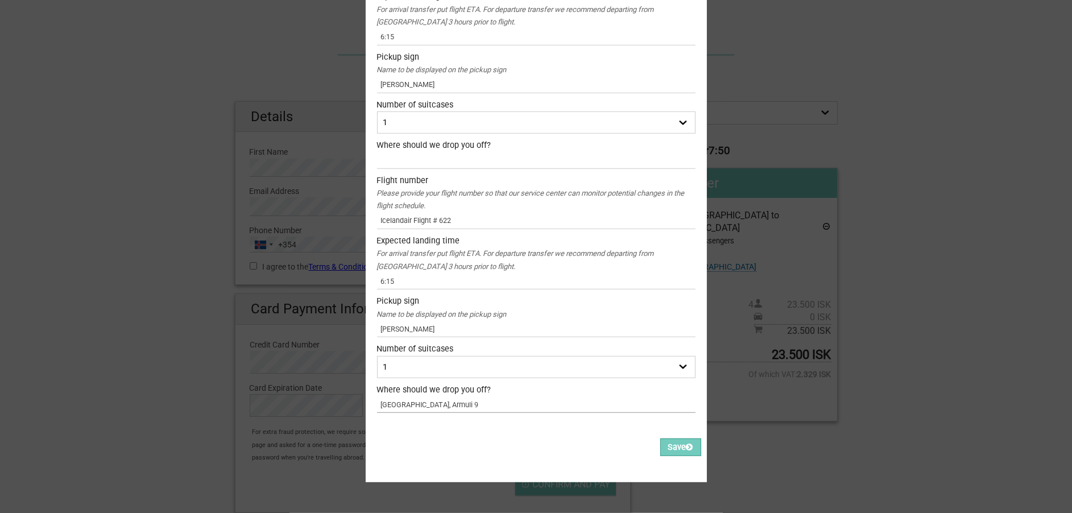
drag, startPoint x: 447, startPoint y: 394, endPoint x: 369, endPoint y: 399, distance: 78.6
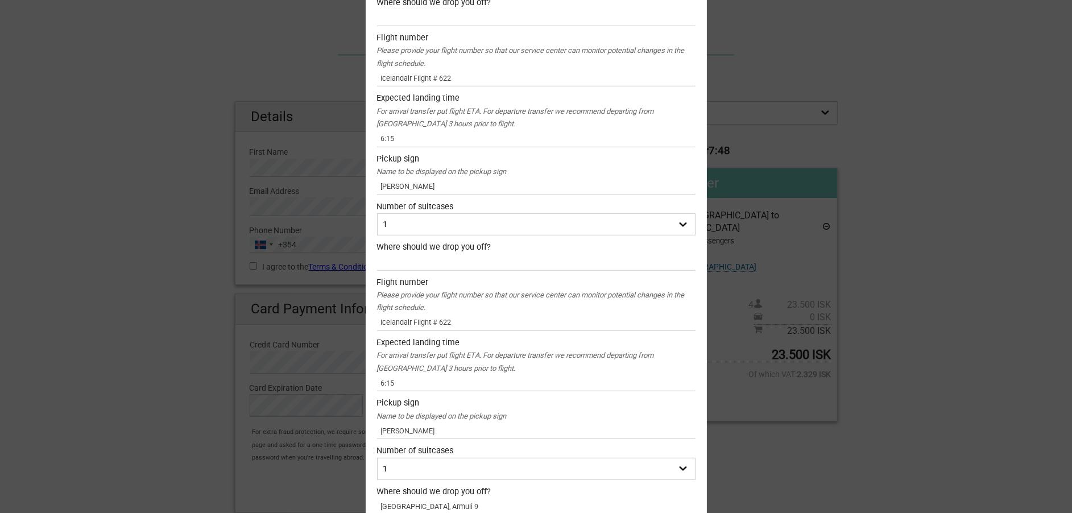
type input "[GEOGRAPHIC_DATA], Armuli 9"
click at [432, 270] on input "text" at bounding box center [536, 262] width 319 height 16
paste input "[GEOGRAPHIC_DATA], Armuli 9"
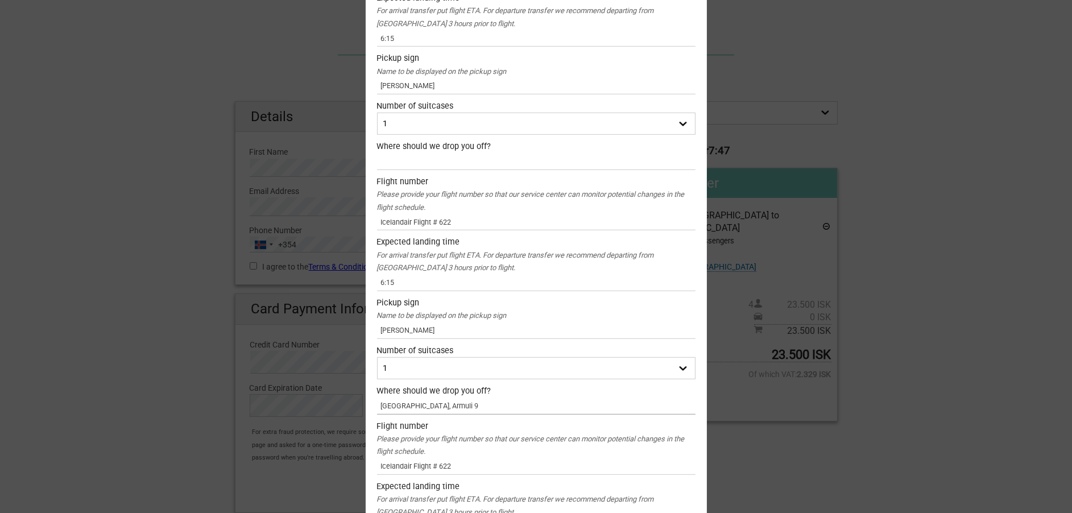
scroll to position [1069, 0]
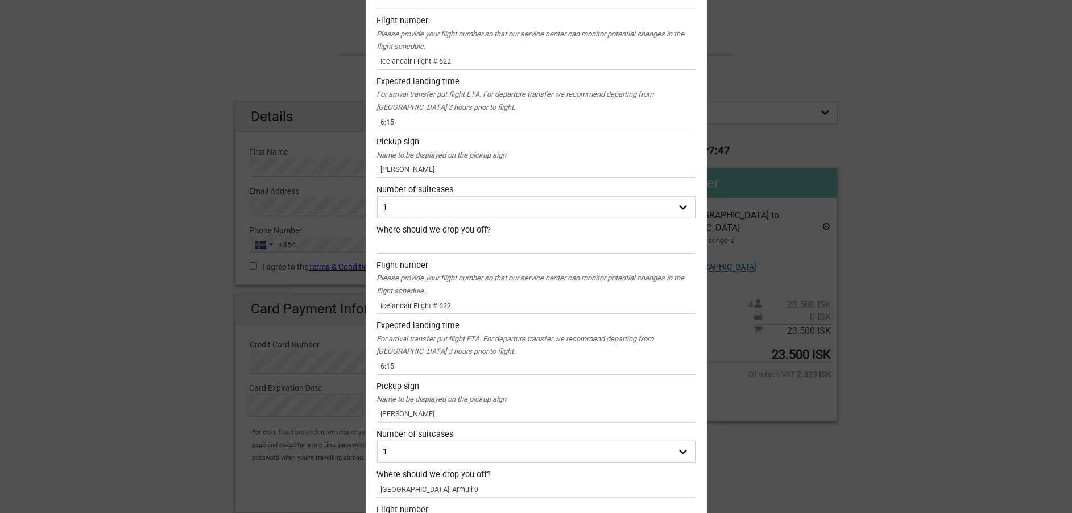
type input "[GEOGRAPHIC_DATA], Armuli 9"
click at [442, 251] on input "text" at bounding box center [536, 245] width 319 height 16
paste input "[GEOGRAPHIC_DATA], Armuli 9"
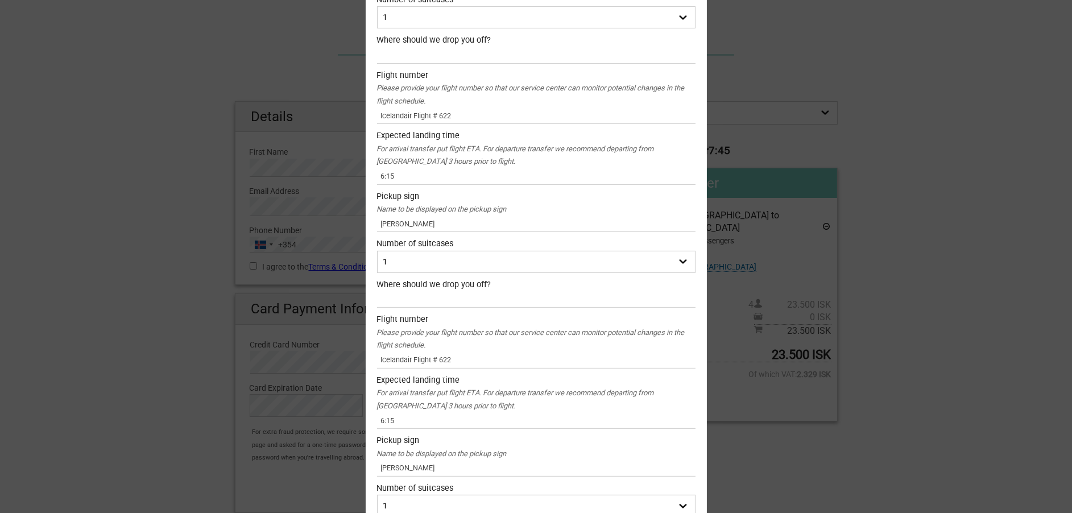
scroll to position [728, 0]
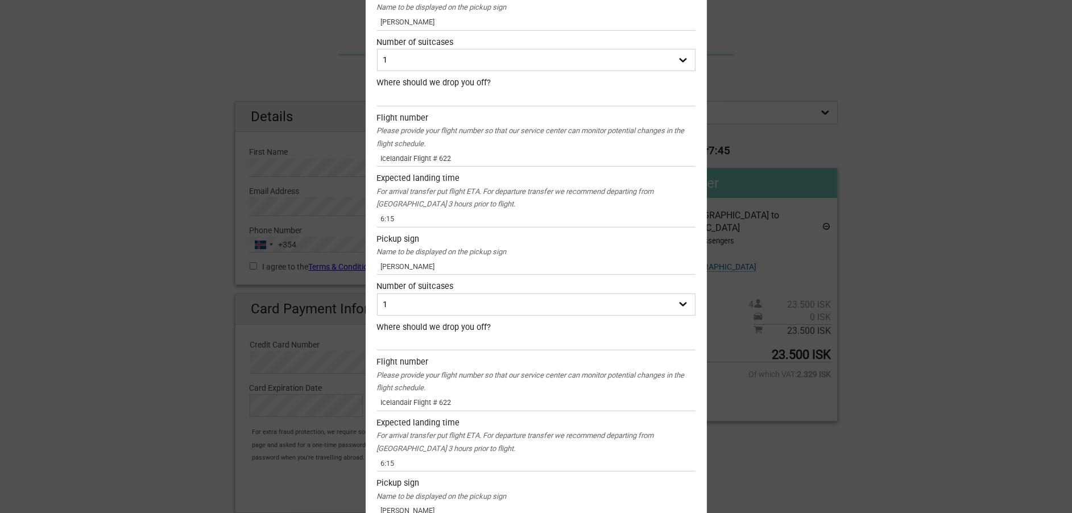
type input "[GEOGRAPHIC_DATA], Armuli 9"
click at [433, 334] on div "Where should we drop you off?" at bounding box center [536, 327] width 319 height 13
click at [426, 342] on input "text" at bounding box center [536, 342] width 319 height 16
paste input "[GEOGRAPHIC_DATA], Armuli 9"
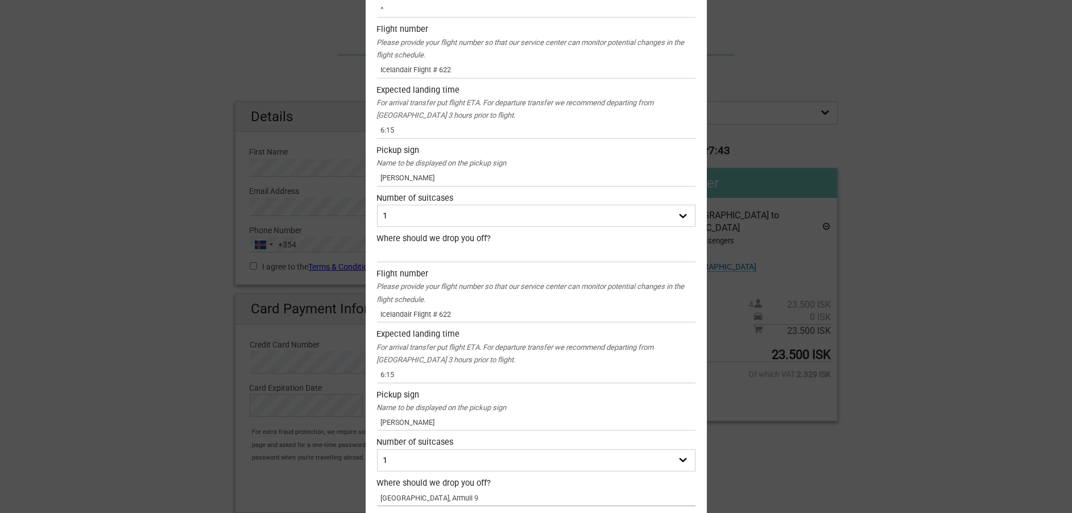
scroll to position [500, 0]
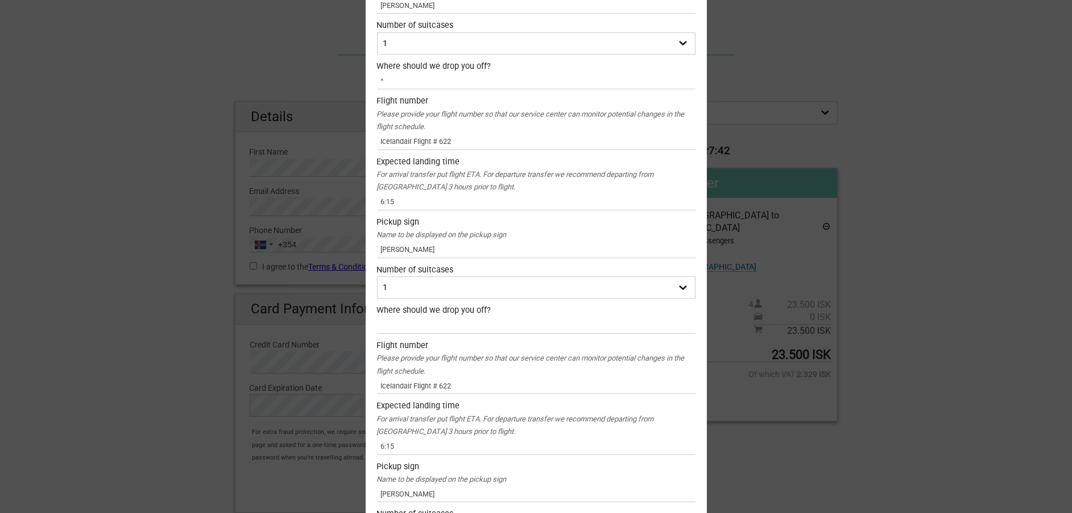
type input "[GEOGRAPHIC_DATA], Armuli 9"
click at [425, 321] on input "text" at bounding box center [536, 325] width 319 height 16
paste input "[GEOGRAPHIC_DATA], Armuli 9"
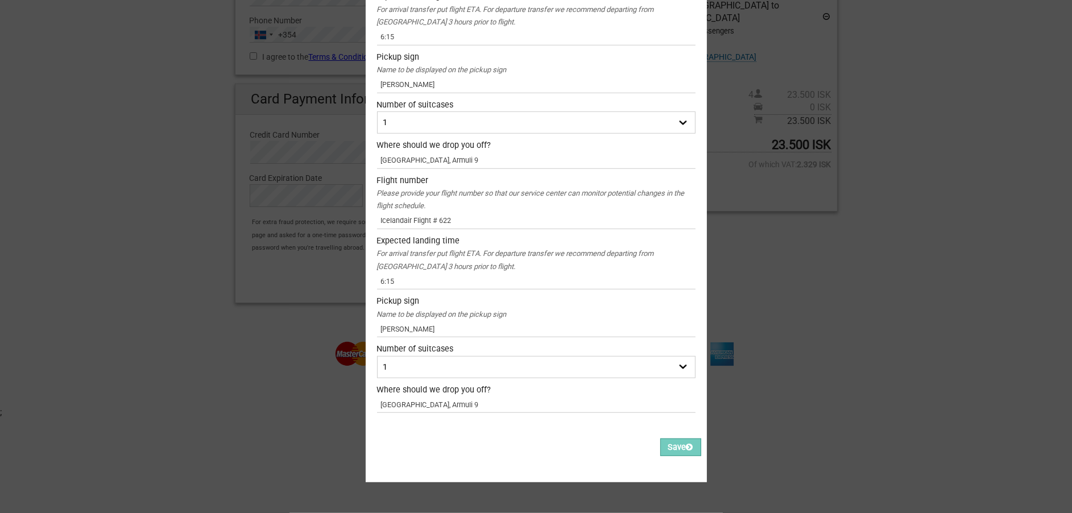
scroll to position [228, 0]
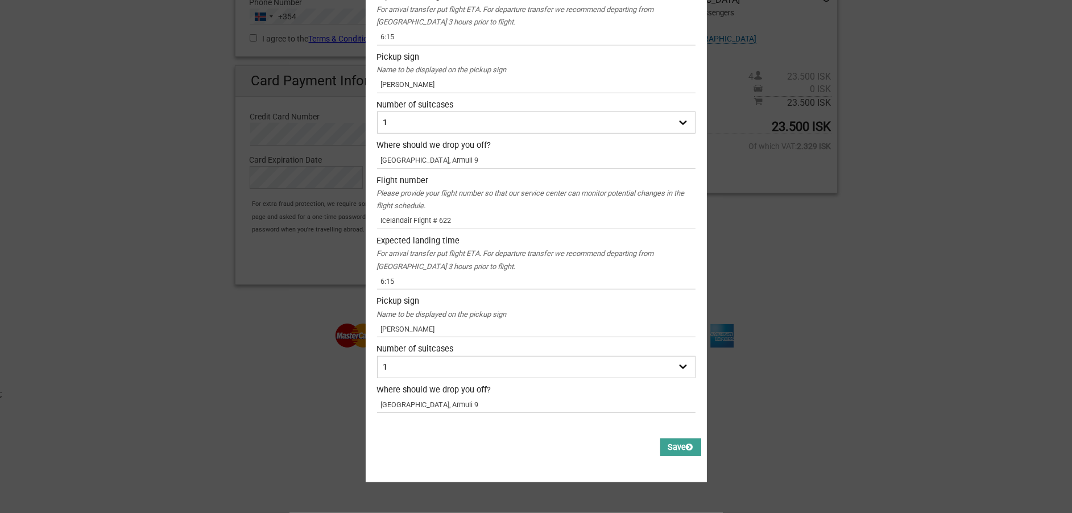
type input "[GEOGRAPHIC_DATA], Armuli 9"
click at [680, 439] on button "Save" at bounding box center [680, 448] width 41 height 18
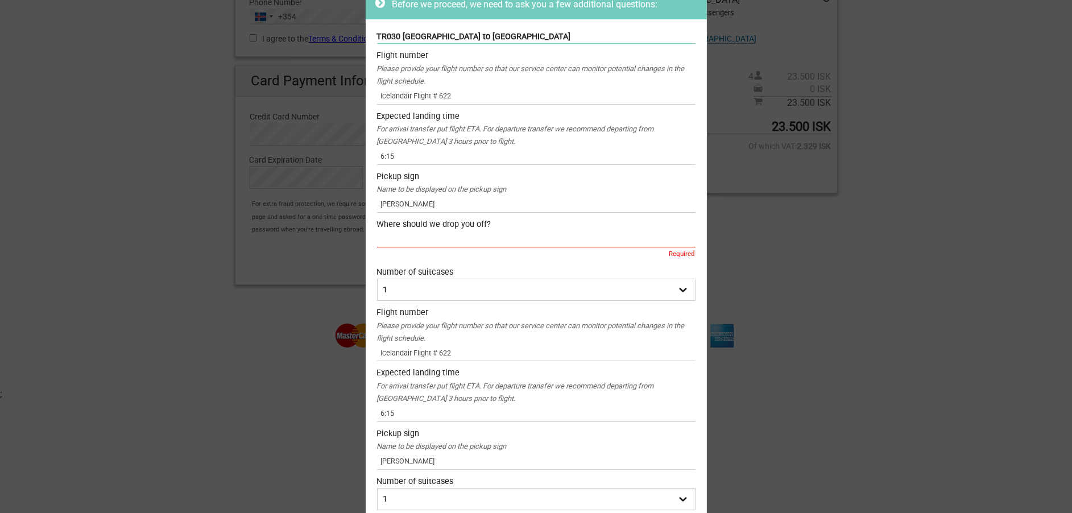
scroll to position [0, 0]
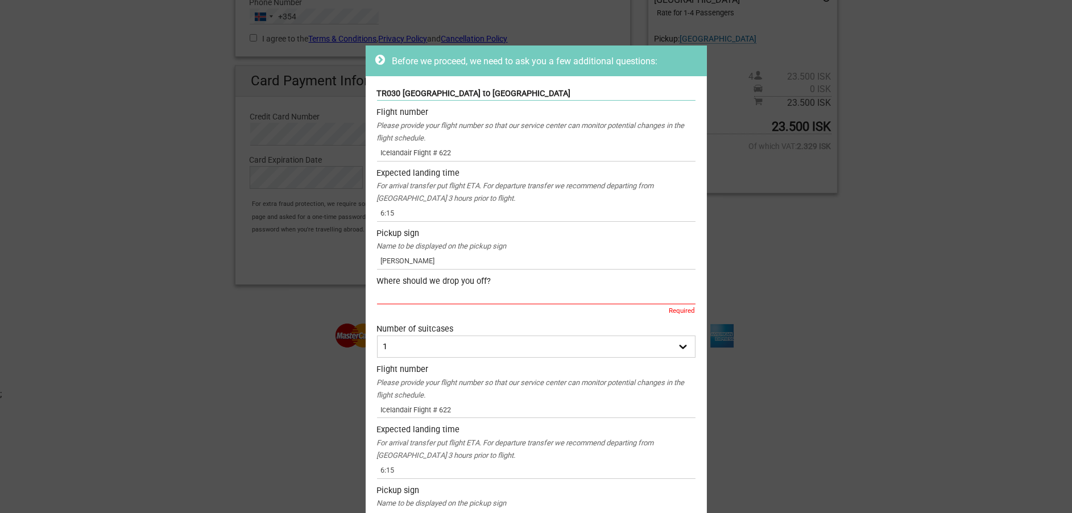
click at [467, 294] on input "text" at bounding box center [536, 296] width 319 height 16
paste input "[GEOGRAPHIC_DATA], Armuli 9"
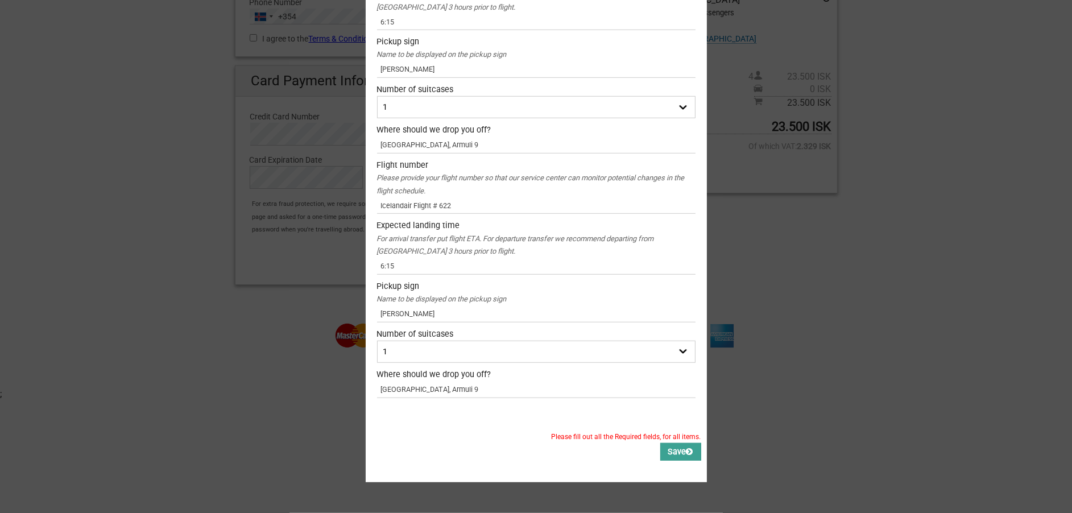
type input "[GEOGRAPHIC_DATA], Armuli 9"
click at [677, 450] on button "Save" at bounding box center [680, 452] width 41 height 18
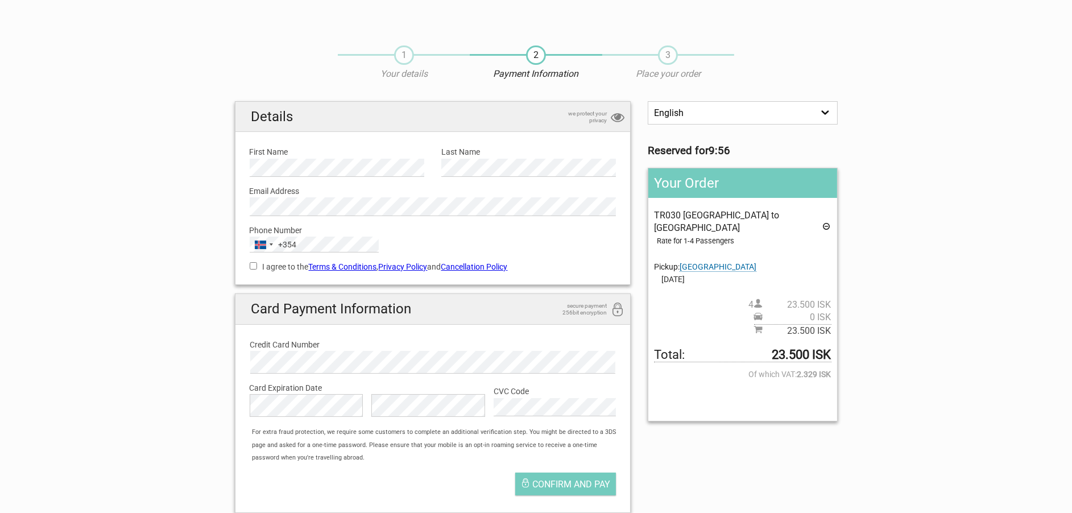
scroll to position [228, 0]
